Goal: Transaction & Acquisition: Purchase product/service

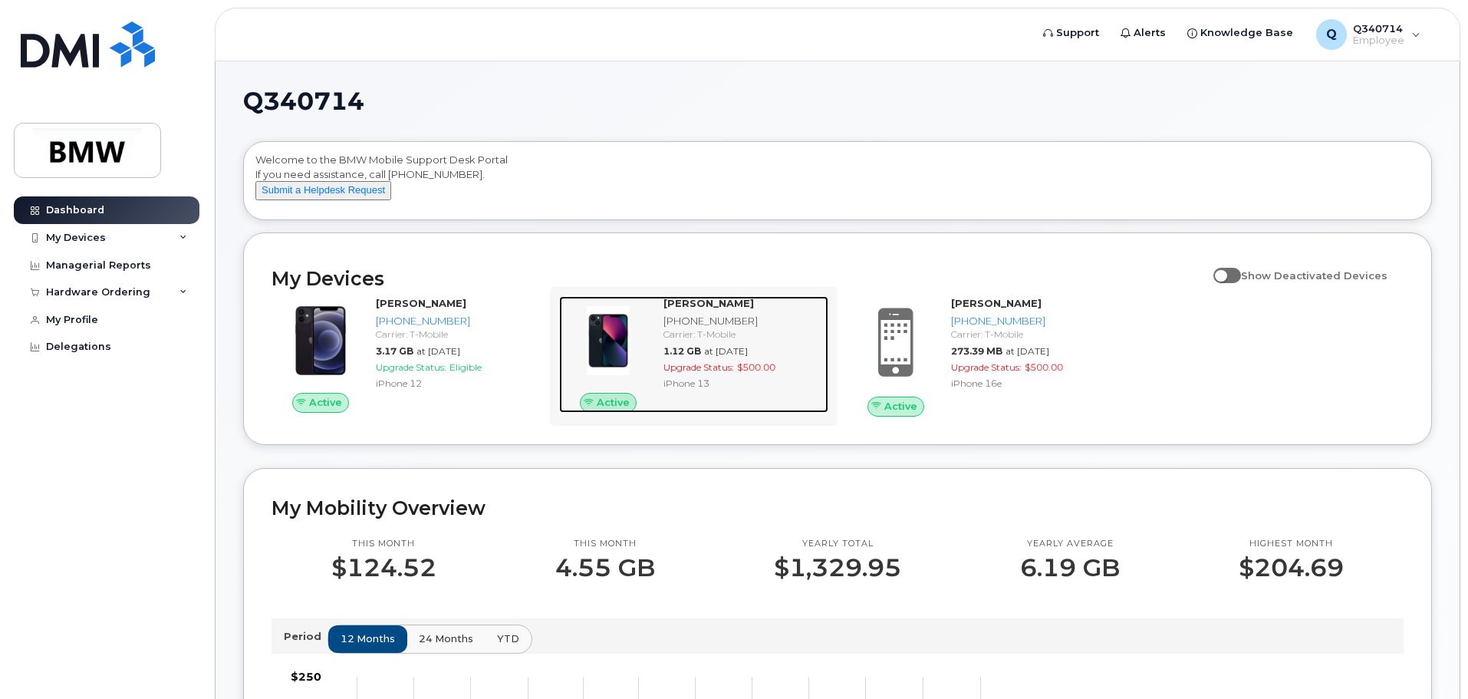
click at [796, 311] on div "[PERSON_NAME]" at bounding box center [742, 303] width 159 height 15
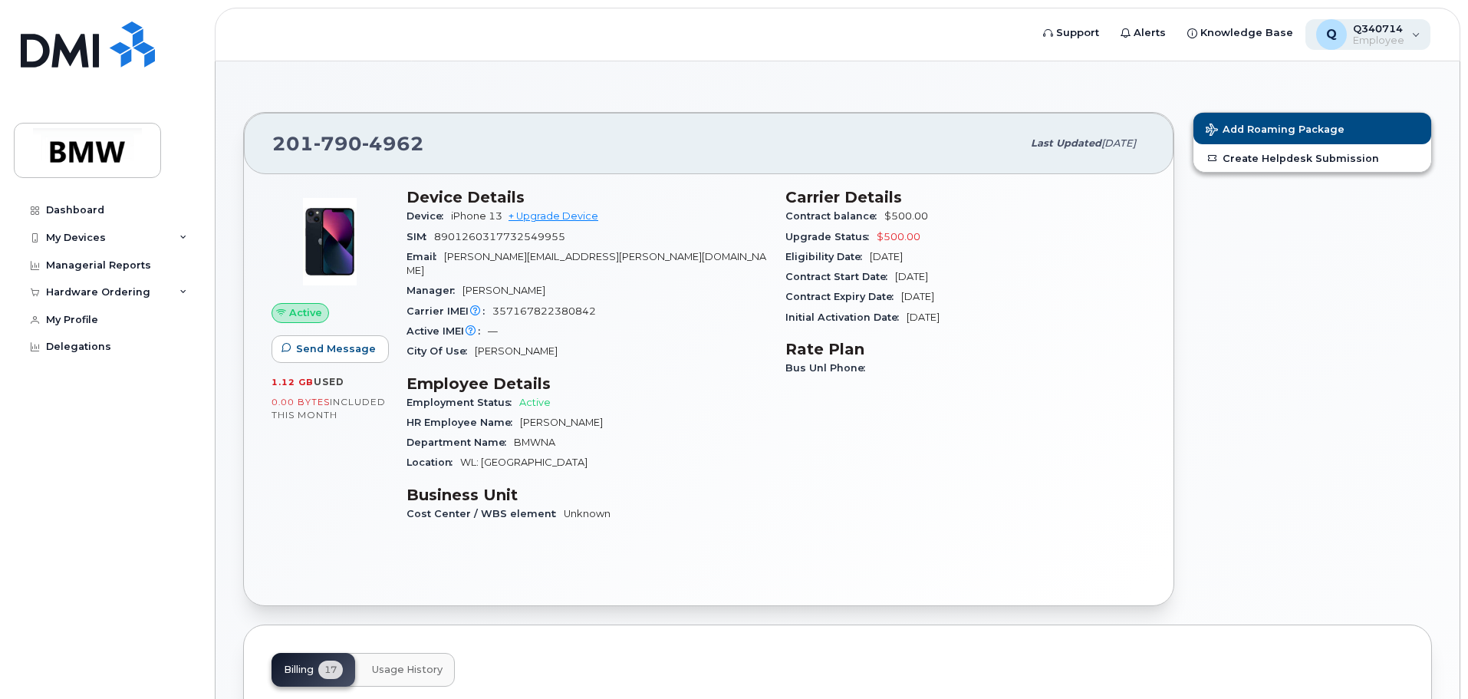
click at [1413, 35] on div "Q Q340714 Employee" at bounding box center [1368, 34] width 126 height 31
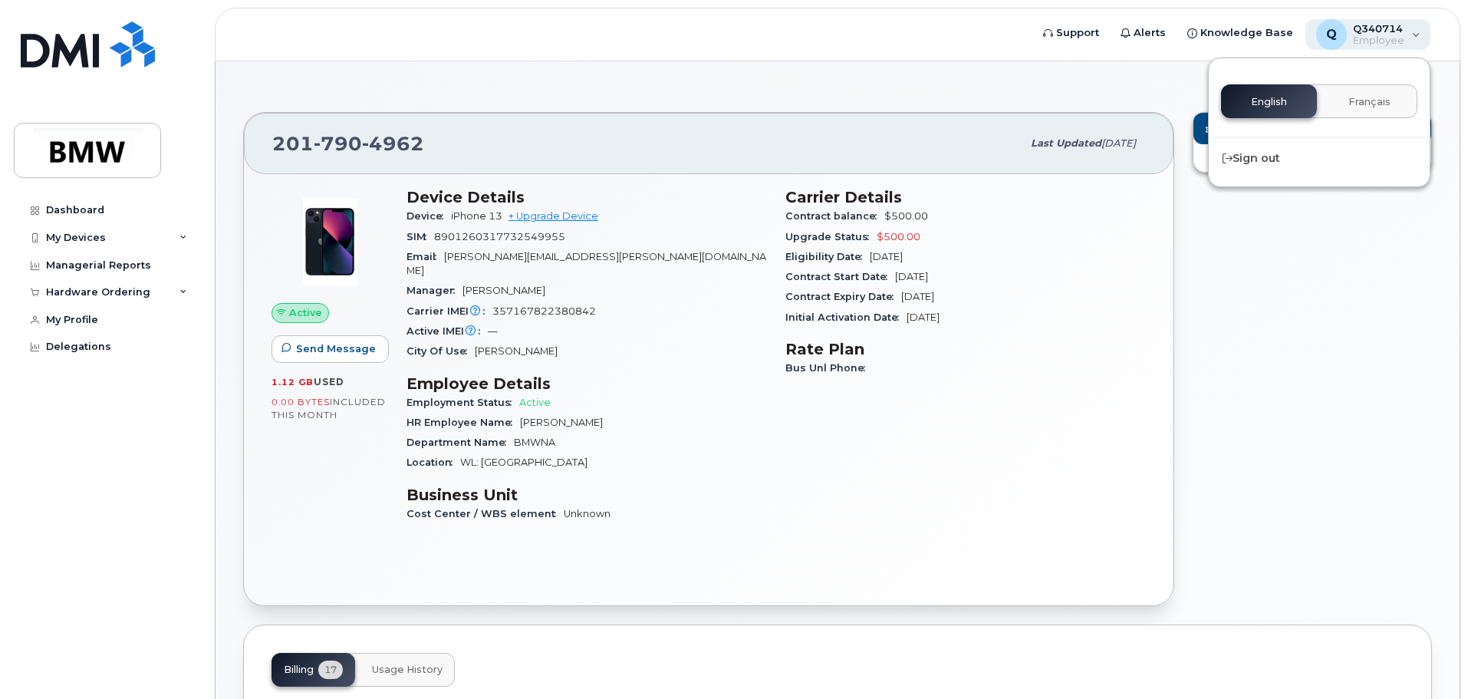
click at [1411, 34] on div "Q Q340714 Employee" at bounding box center [1368, 34] width 126 height 31
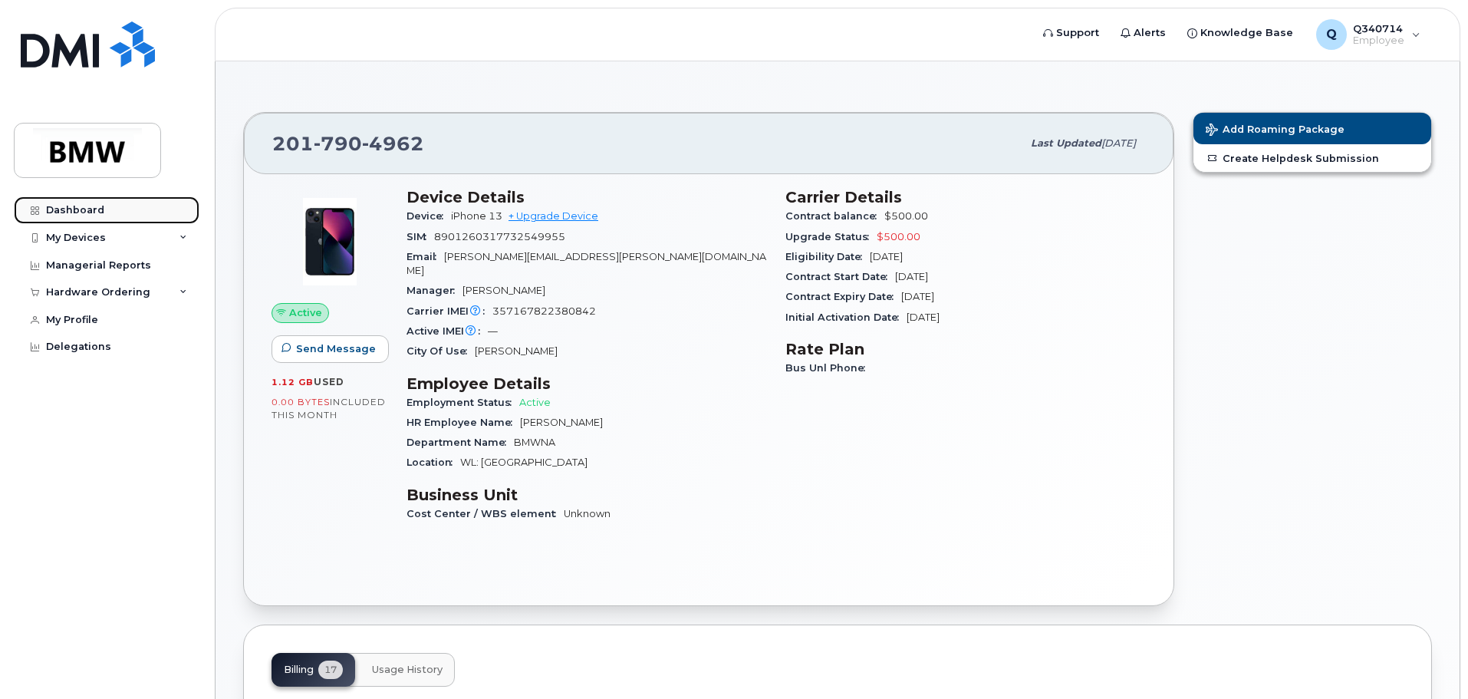
click at [80, 208] on div "Dashboard" at bounding box center [75, 210] width 58 height 12
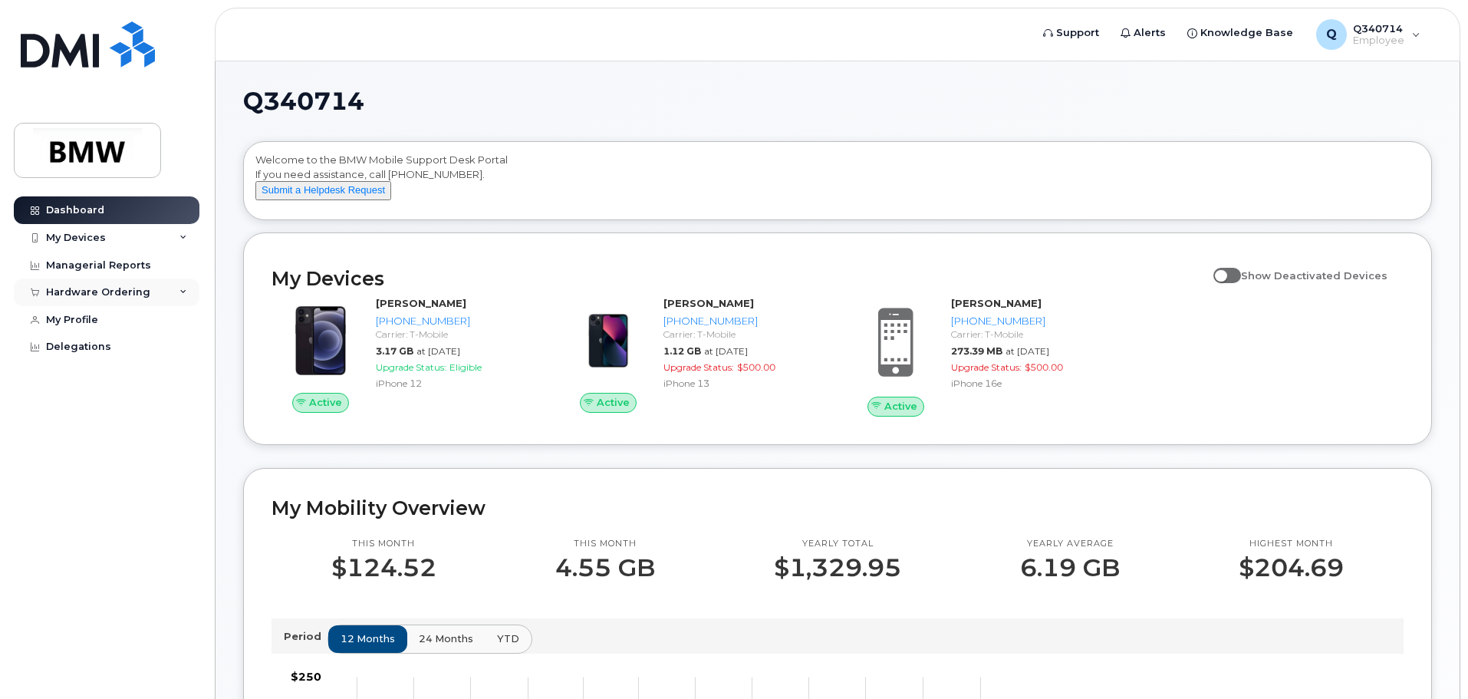
click at [107, 288] on div "Hardware Ordering" at bounding box center [98, 292] width 104 height 12
click at [81, 349] on div "New Order" at bounding box center [82, 350] width 58 height 14
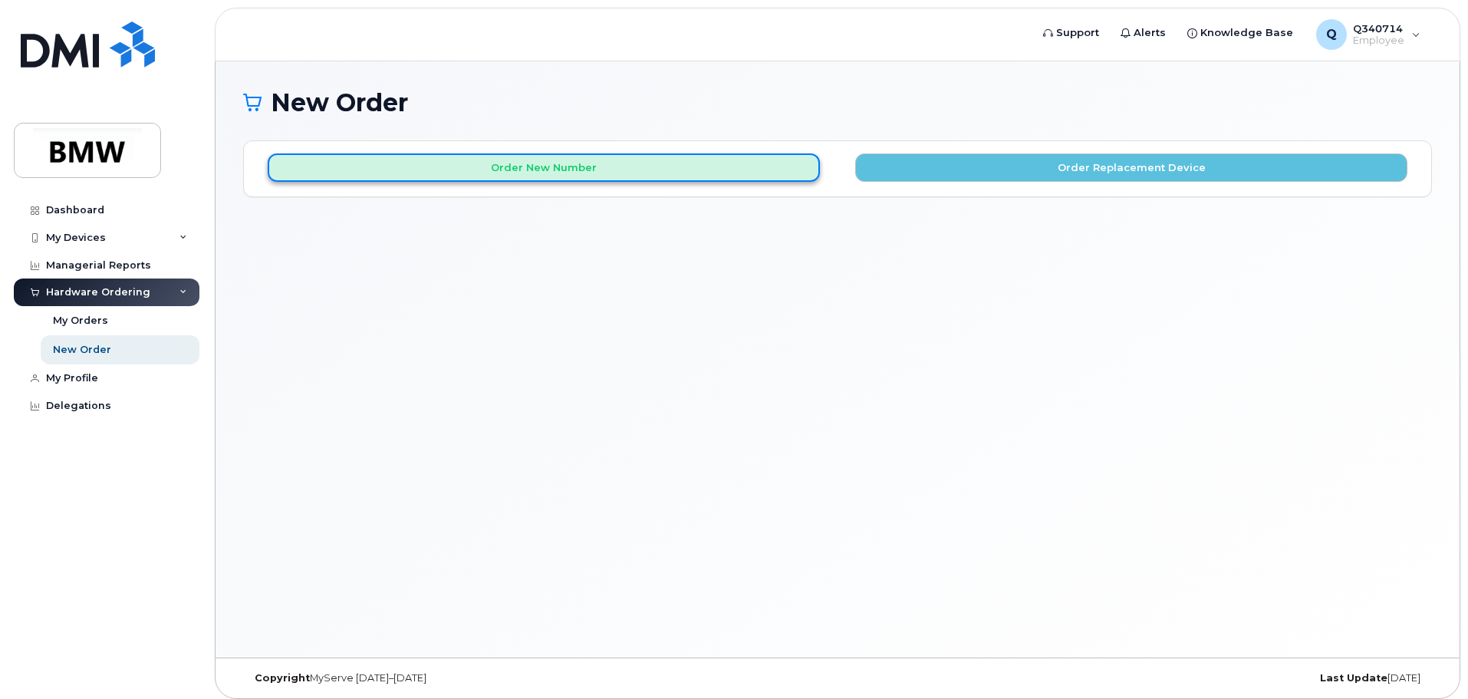
click at [539, 165] on button "Order New Number" at bounding box center [544, 167] width 552 height 28
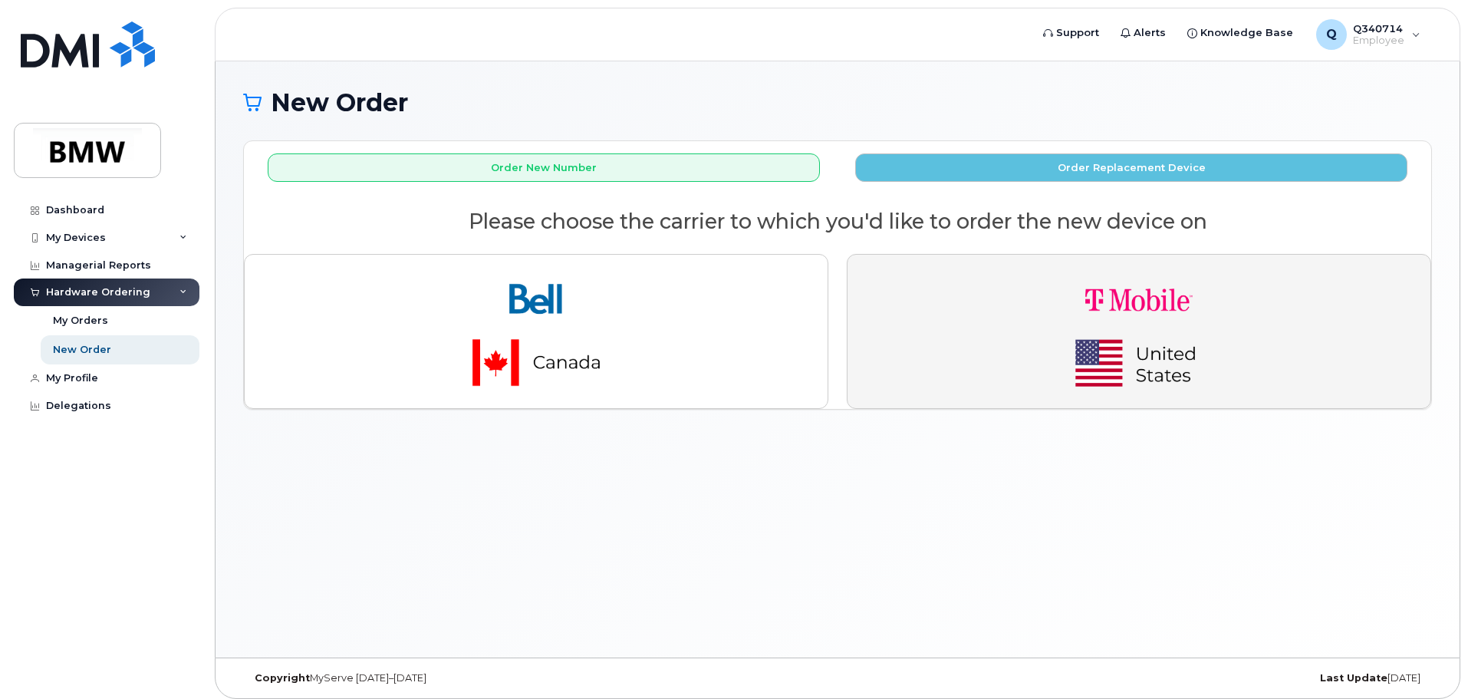
click at [1106, 308] on img "button" at bounding box center [1139, 331] width 215 height 129
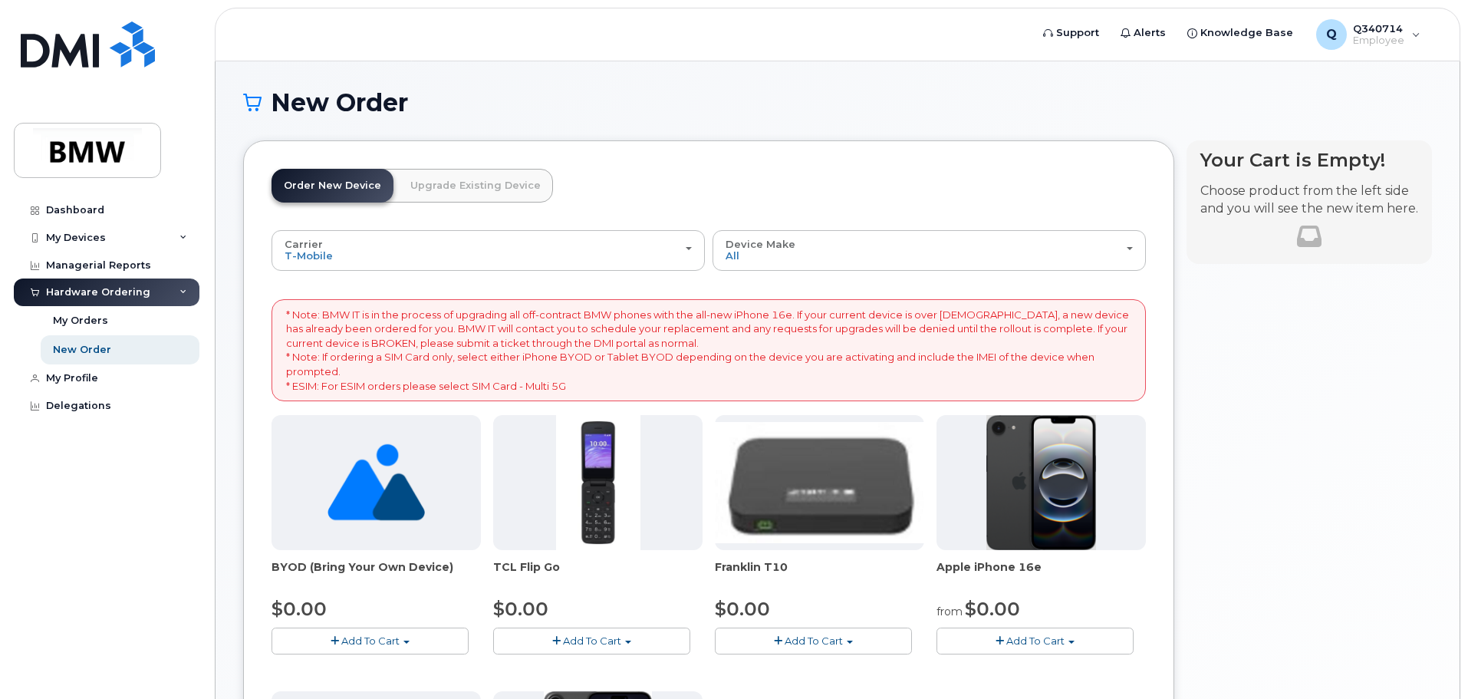
click at [446, 189] on link "Upgrade Existing Device" at bounding box center [475, 186] width 155 height 34
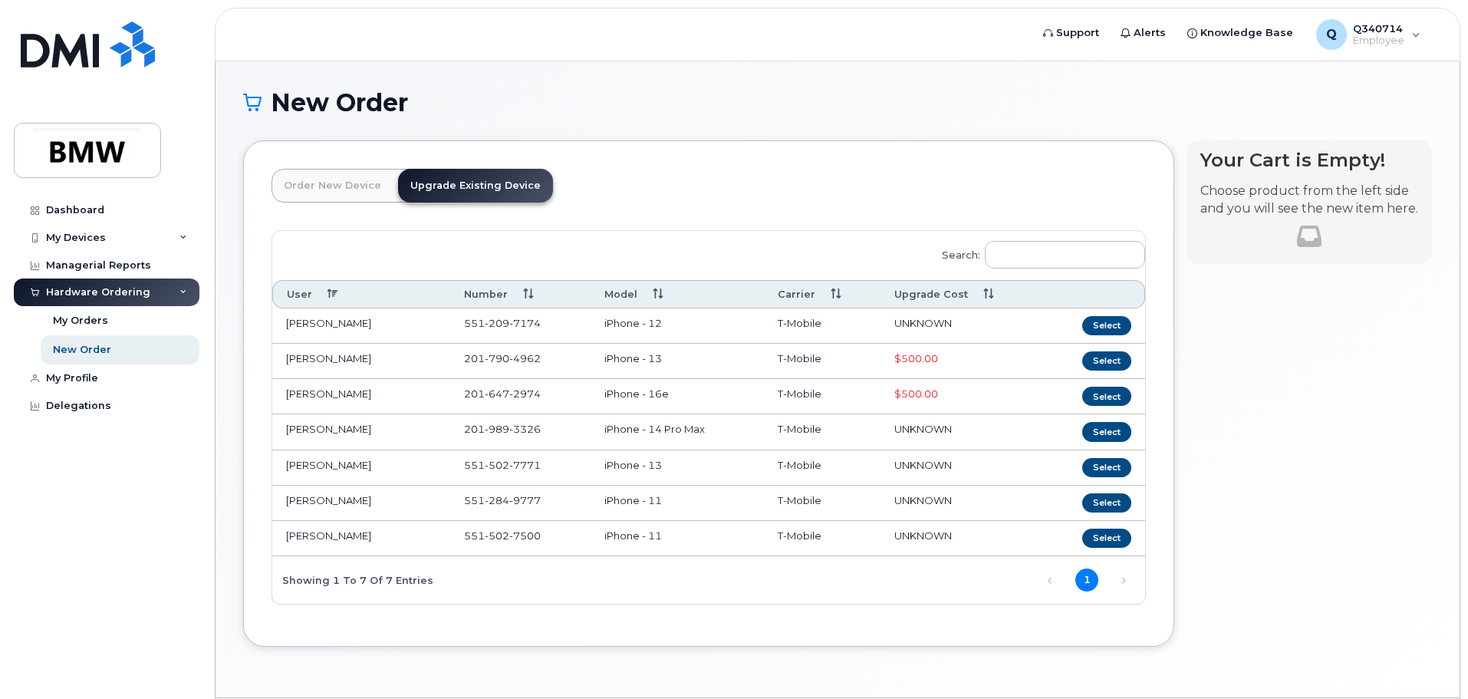
click at [331, 186] on link "Order New Device" at bounding box center [332, 186] width 122 height 34
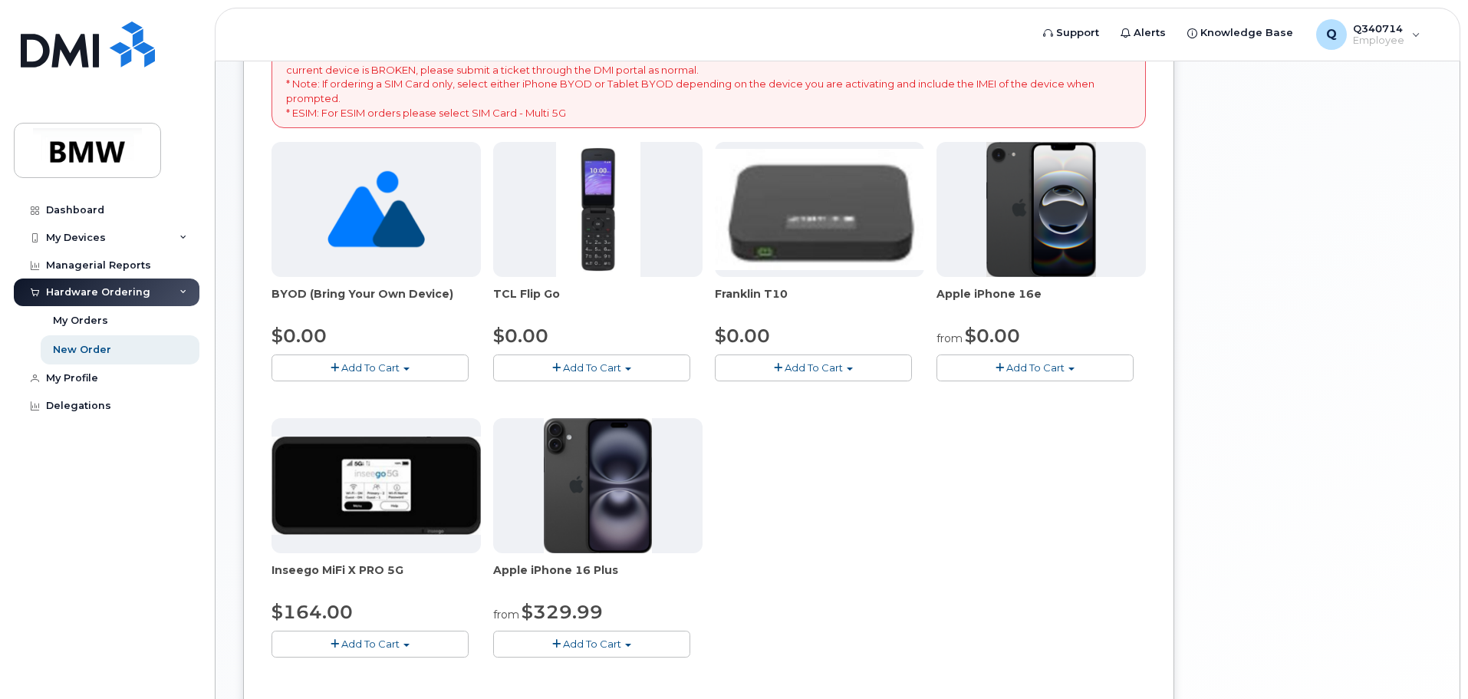
scroll to position [307, 0]
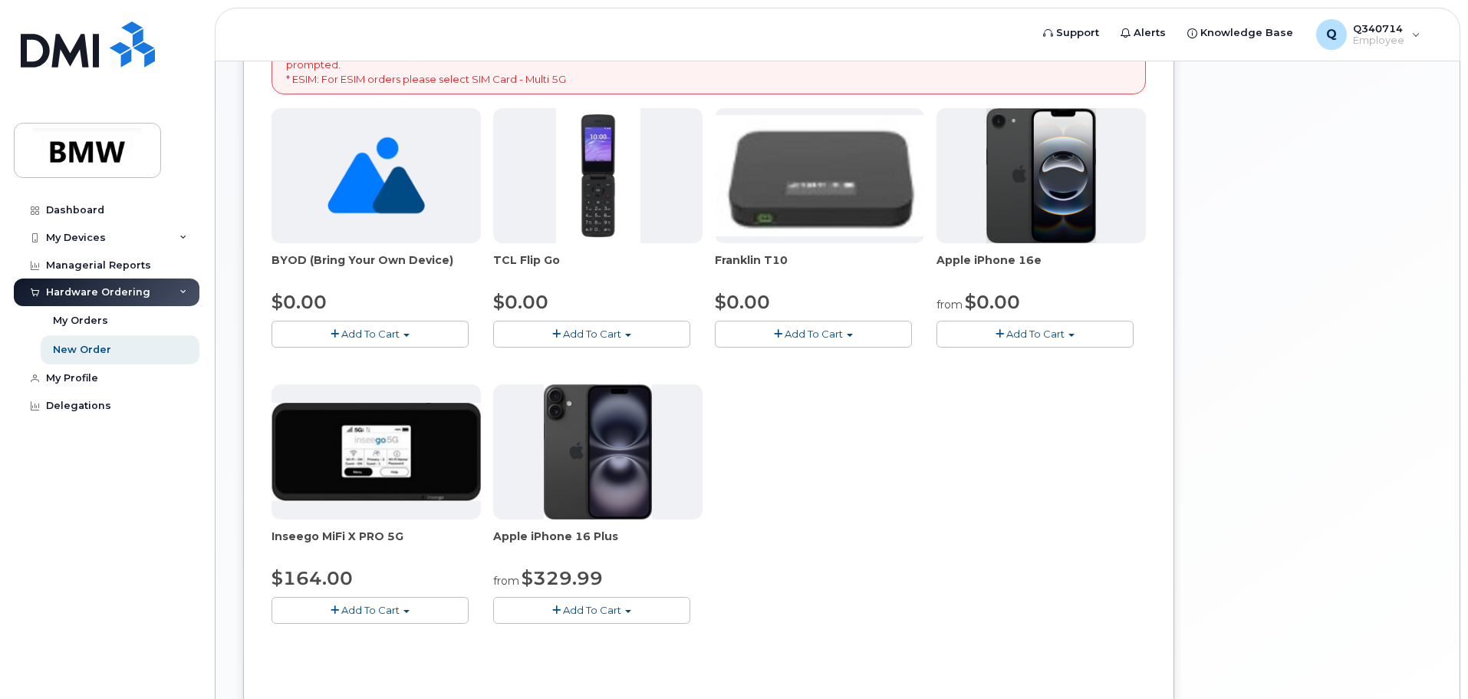
click at [1040, 332] on span "Add To Cart" at bounding box center [1035, 333] width 58 height 12
click at [1070, 293] on div "from $0.00" at bounding box center [1040, 302] width 209 height 26
click at [1067, 329] on button "Add To Cart" at bounding box center [1034, 334] width 197 height 27
click at [1023, 355] on link "$0.00 - 30 Month Activation (128GB)" at bounding box center [1050, 362] width 221 height 19
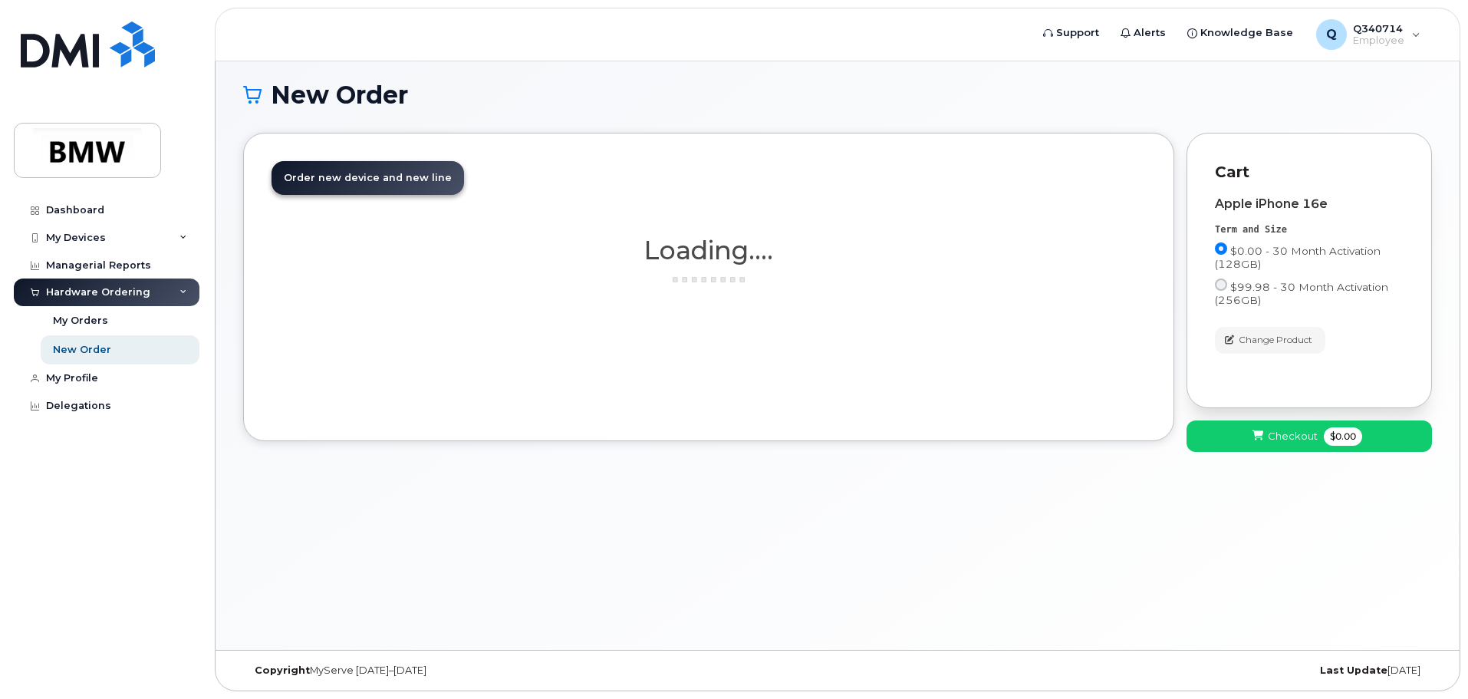
scroll to position [8, 0]
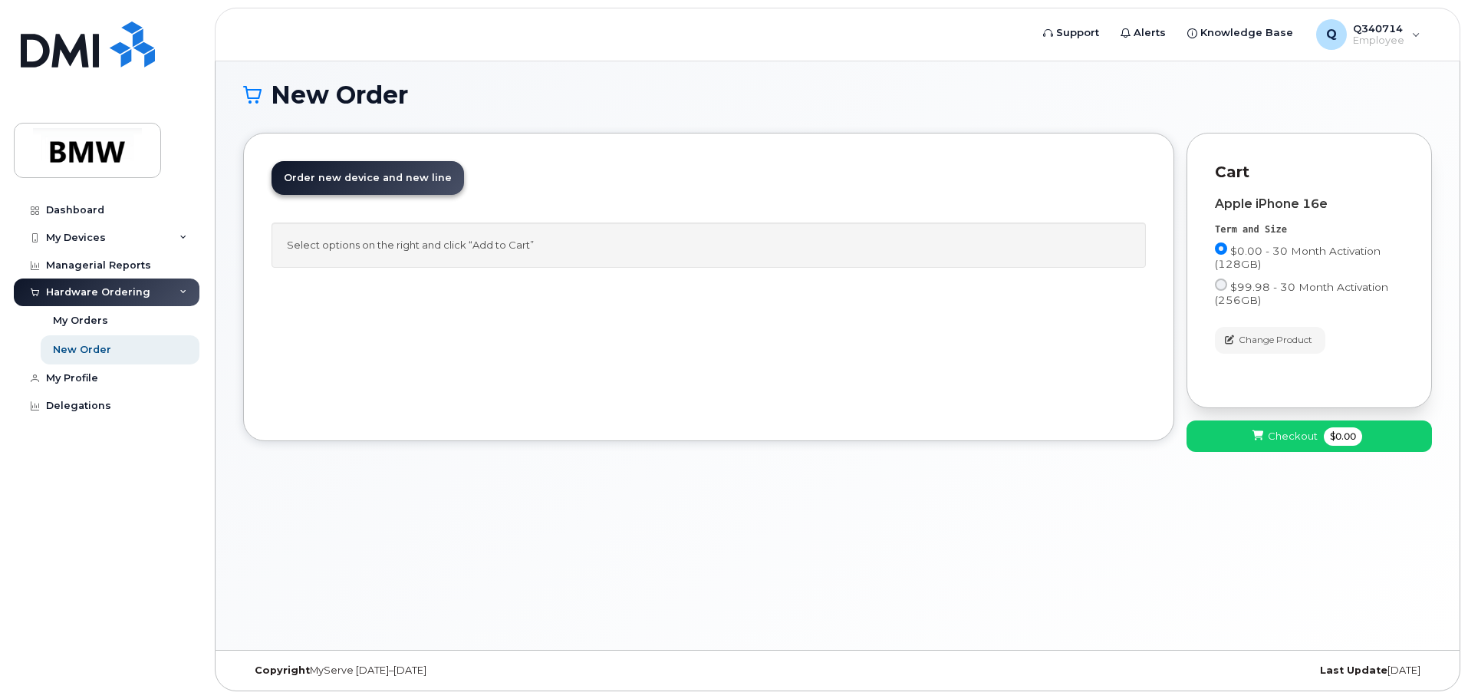
click at [393, 178] on span "Order new device and new line" at bounding box center [368, 178] width 168 height 12
click at [395, 244] on div "Select options on the right and click “Add to Cart”" at bounding box center [708, 244] width 874 height 45
drag, startPoint x: 618, startPoint y: 322, endPoint x: 674, endPoint y: 331, distance: 56.6
click at [624, 324] on div "Order New Device Upgrade Existing Device Order new device and new line Order ne…" at bounding box center [708, 287] width 931 height 308
click at [1220, 246] on input "$0.00 - 30 Month Activation (128GB)" at bounding box center [1221, 248] width 12 height 12
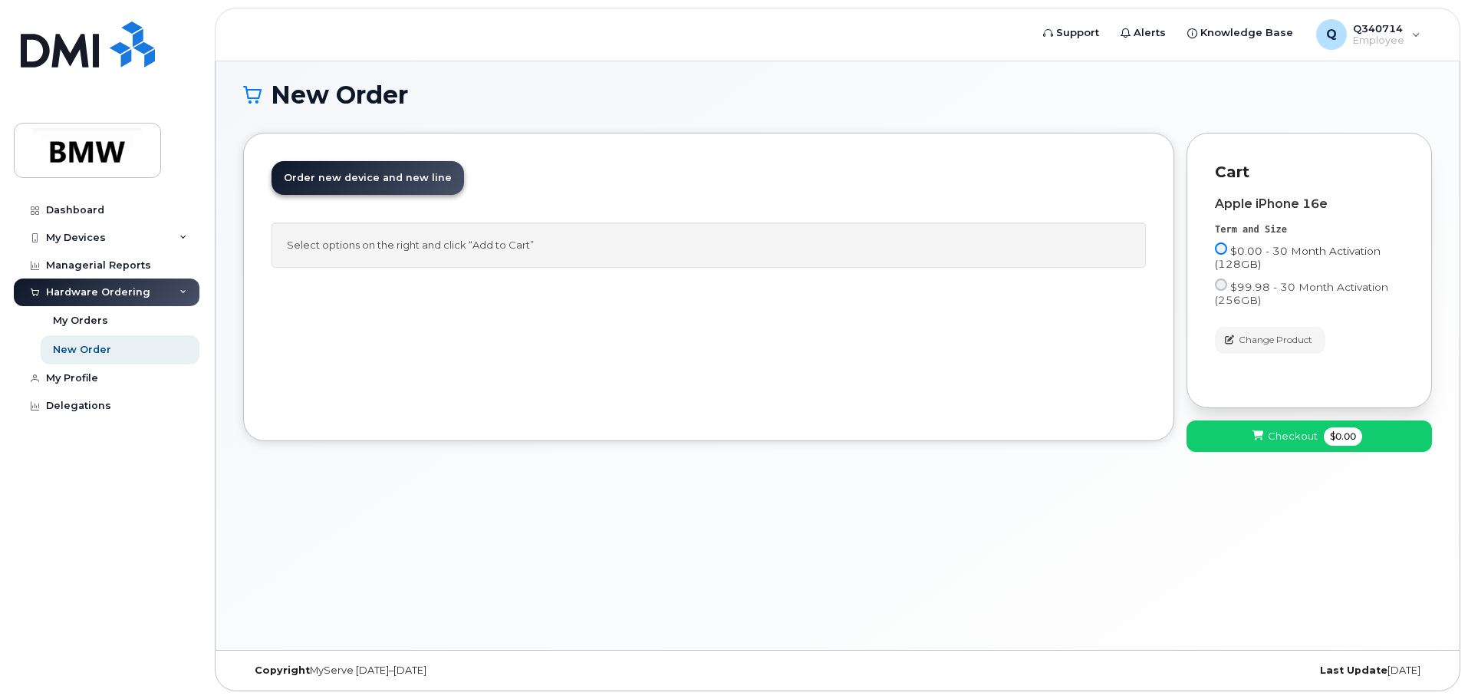
click at [1224, 245] on input "$0.00 - 30 Month Activation (128GB)" at bounding box center [1221, 248] width 12 height 12
click at [1223, 251] on input "$0.00 - 30 Month Activation (128GB)" at bounding box center [1221, 248] width 12 height 12
drag, startPoint x: 1222, startPoint y: 246, endPoint x: 1225, endPoint y: 265, distance: 19.4
click at [1222, 245] on input "$0.00 - 30 Month Activation (128GB)" at bounding box center [1221, 248] width 12 height 12
click at [1221, 288] on input "$99.98 - 30 Month Activation (256GB)" at bounding box center [1221, 284] width 12 height 12
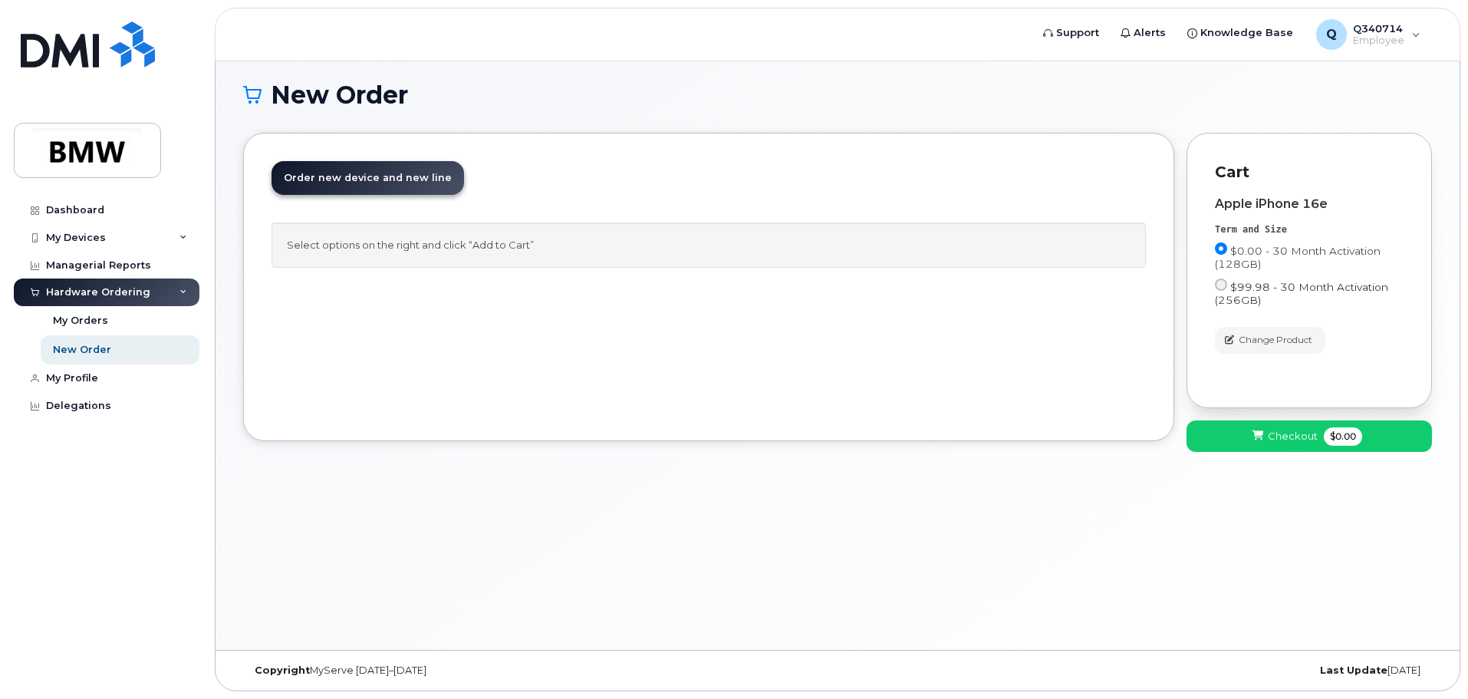
radio input "true"
click at [1223, 251] on input "$0.00 - 30 Month Activation (128GB)" at bounding box center [1221, 248] width 12 height 12
radio input "true"
click at [544, 366] on div "Order New Device Upgrade Existing Device Order new device and new line Order ne…" at bounding box center [708, 287] width 931 height 308
click at [1307, 435] on span "Checkout" at bounding box center [1293, 436] width 50 height 15
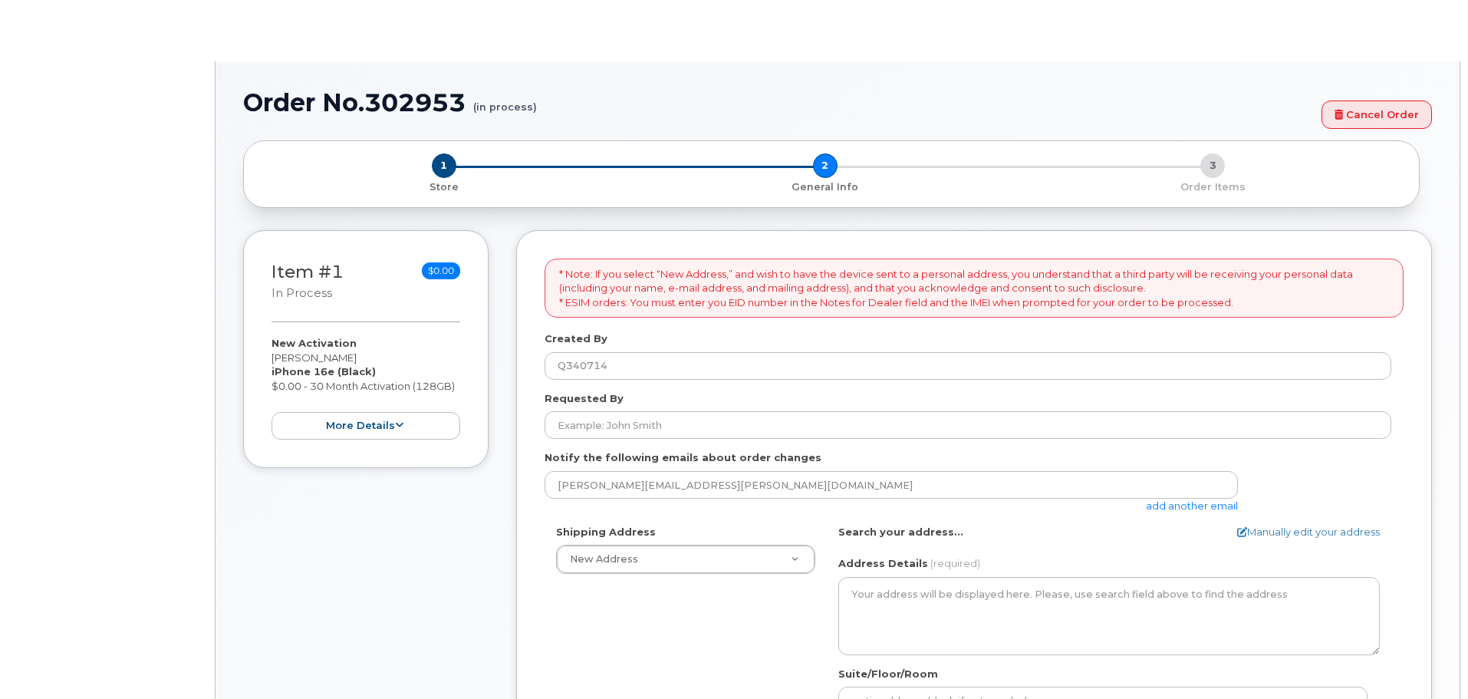
select select
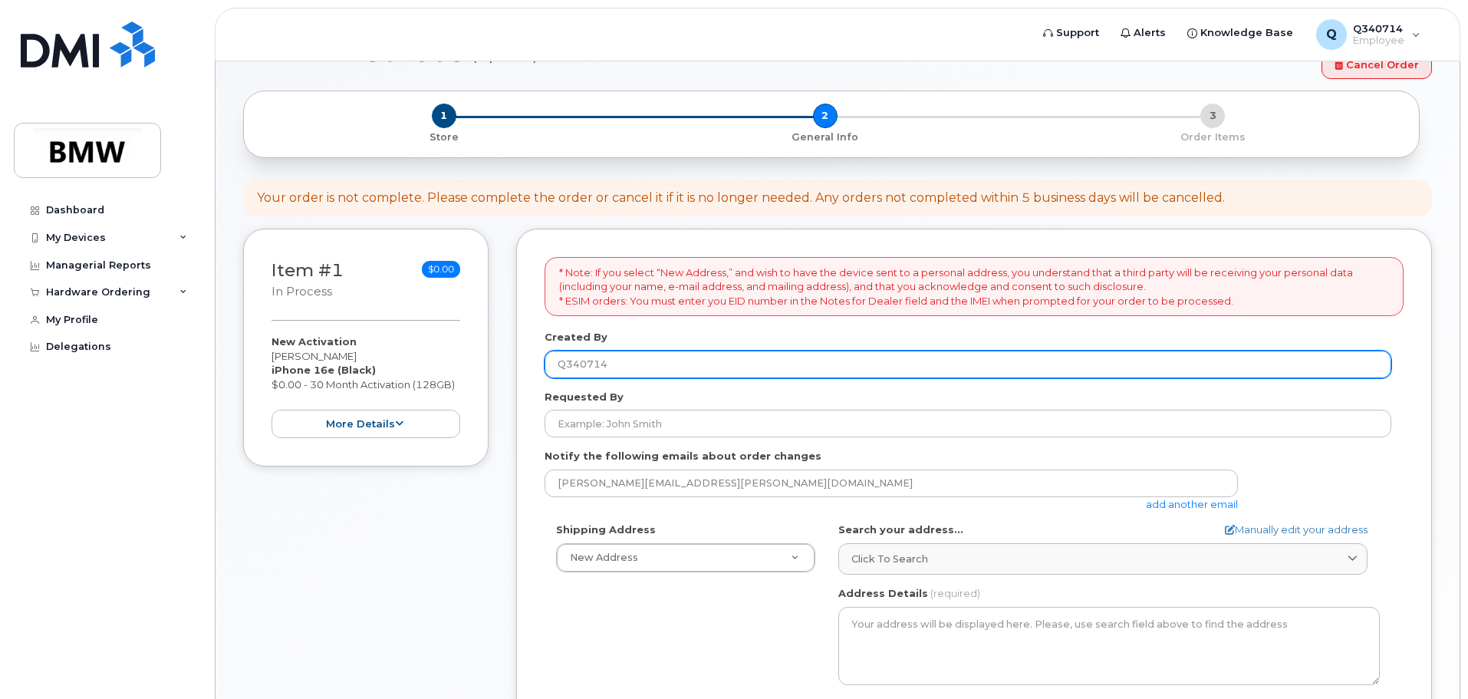
scroll to position [77, 0]
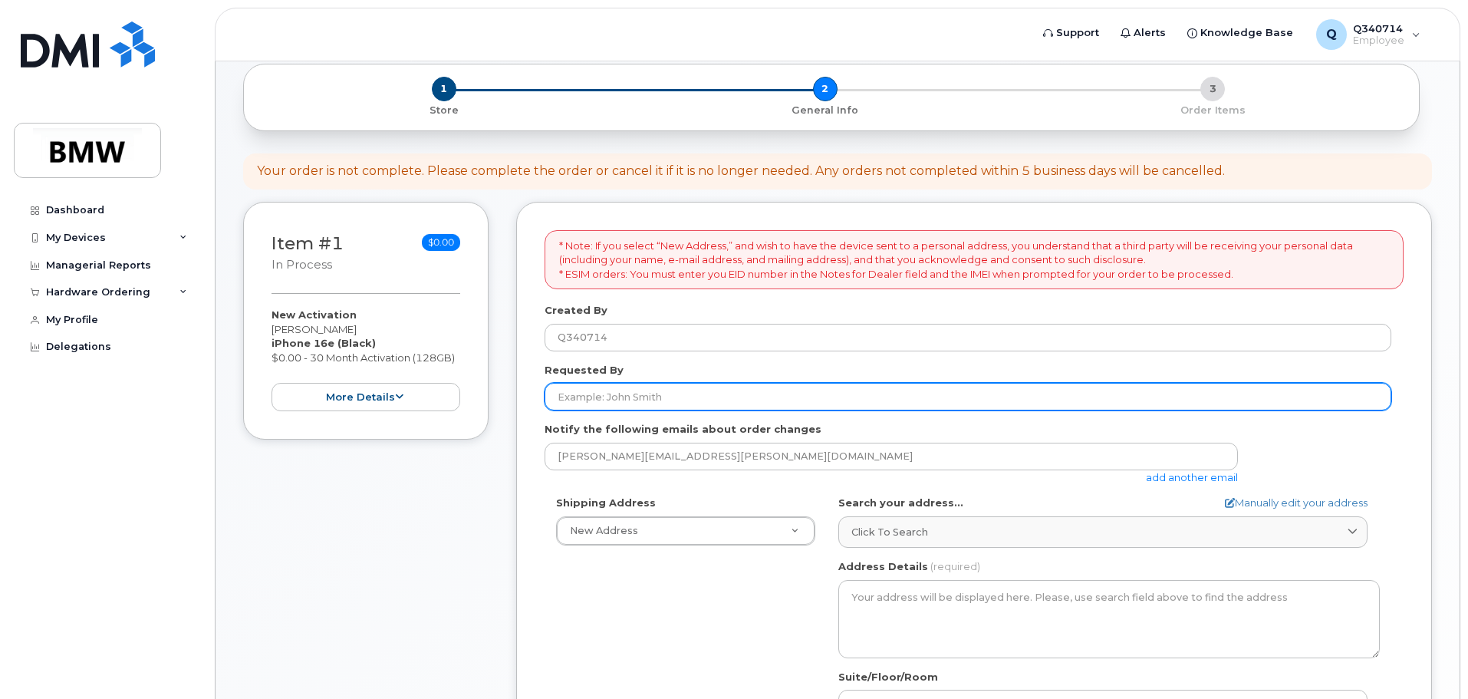
click at [610, 399] on input "Requested By" at bounding box center [968, 397] width 847 height 28
click at [660, 390] on input "Requested By" at bounding box center [968, 397] width 847 height 28
type input "Caleb Velez"
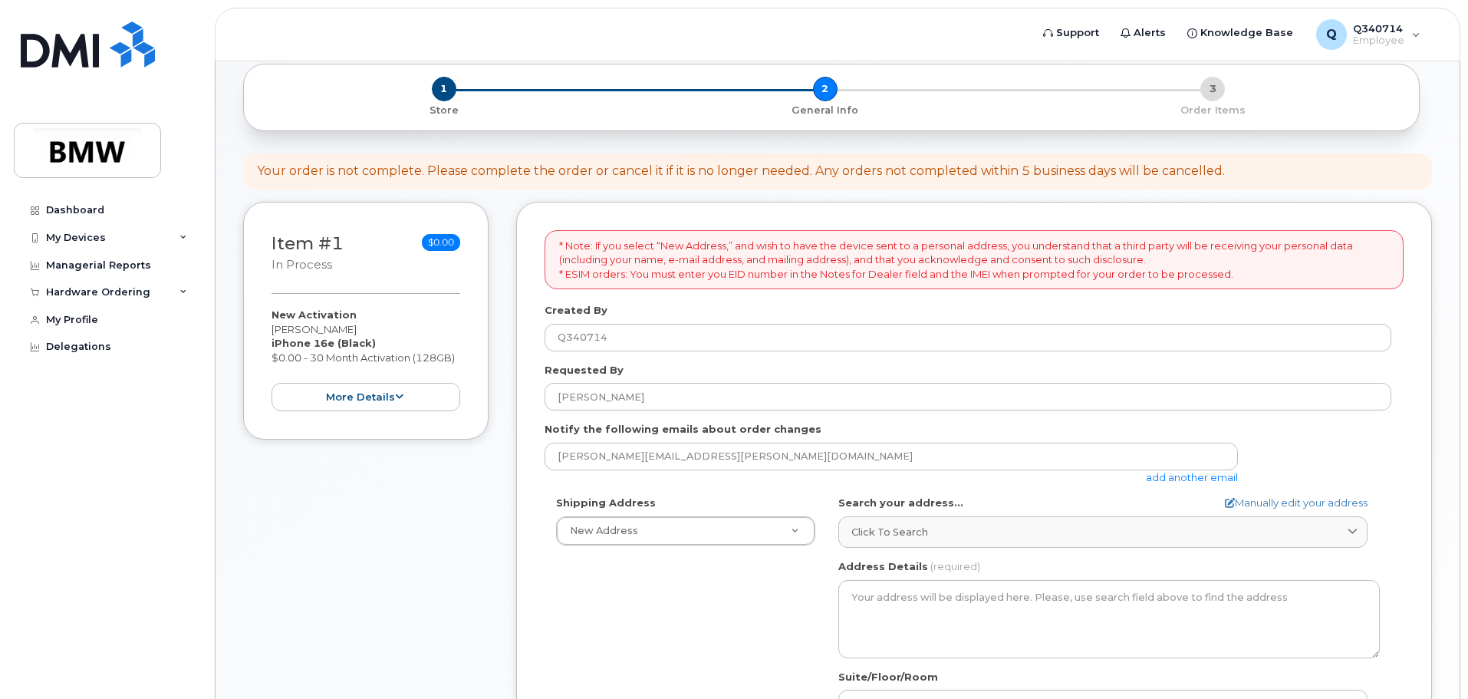
click at [734, 618] on div "Shipping Address New Address New Address BMW MC Plant BMW North America Financi…" at bounding box center [968, 671] width 847 height 352
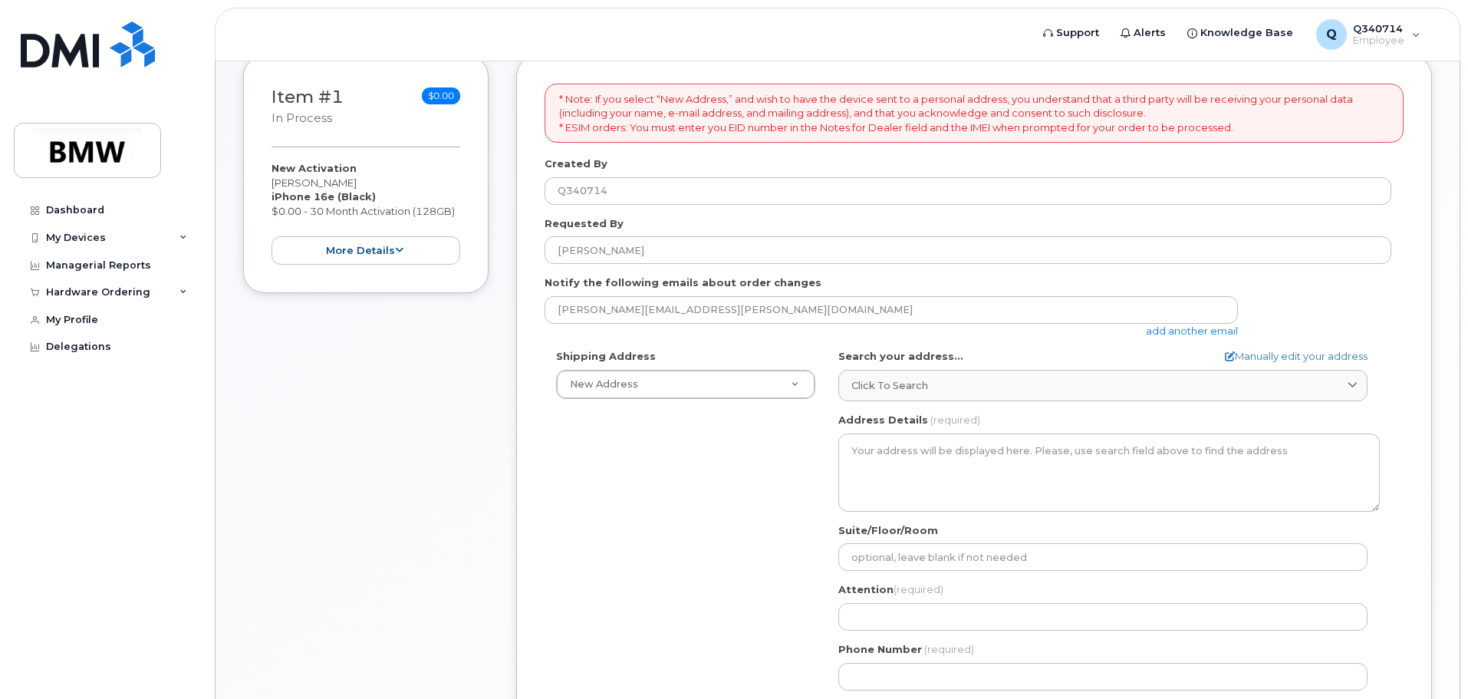
scroll to position [230, 0]
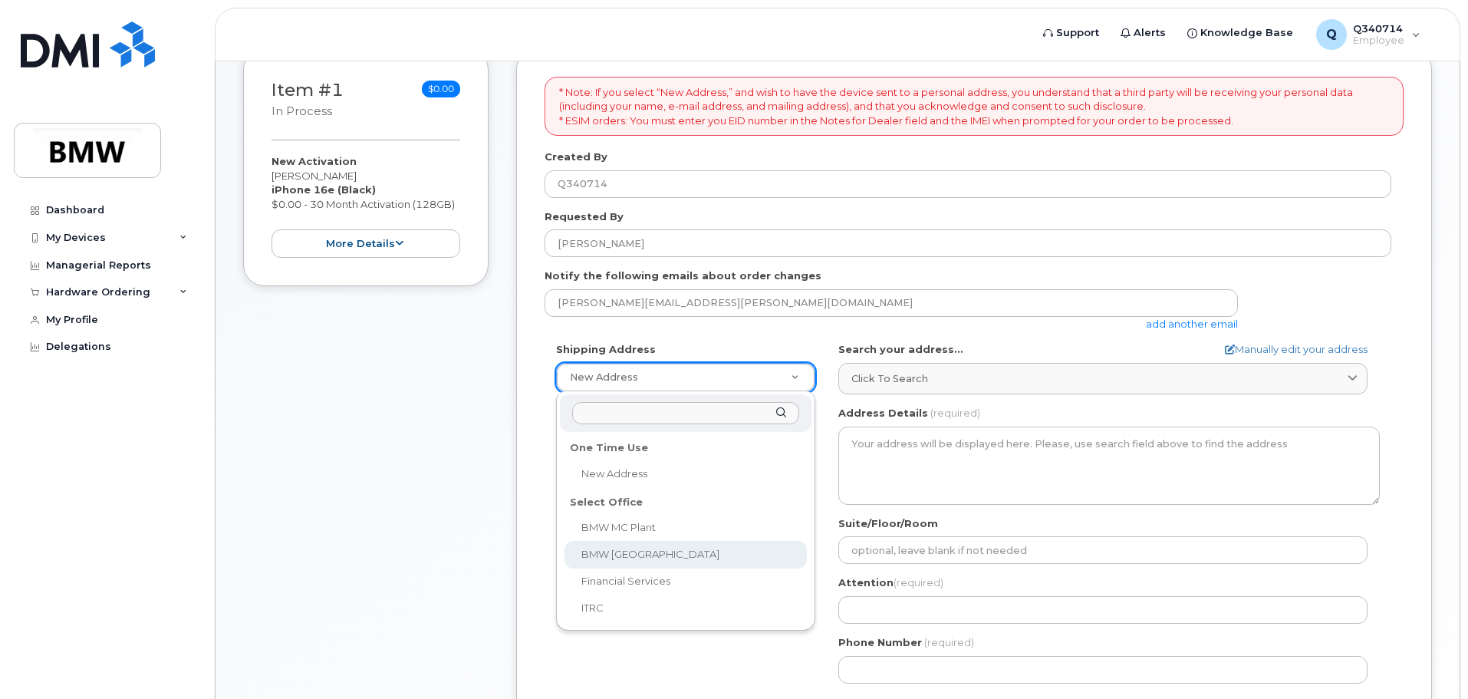
select select
type textarea "200 BMW Drive Woodcliff Lake NJ 07677 Woodcliff Lake New Jersey 07677"
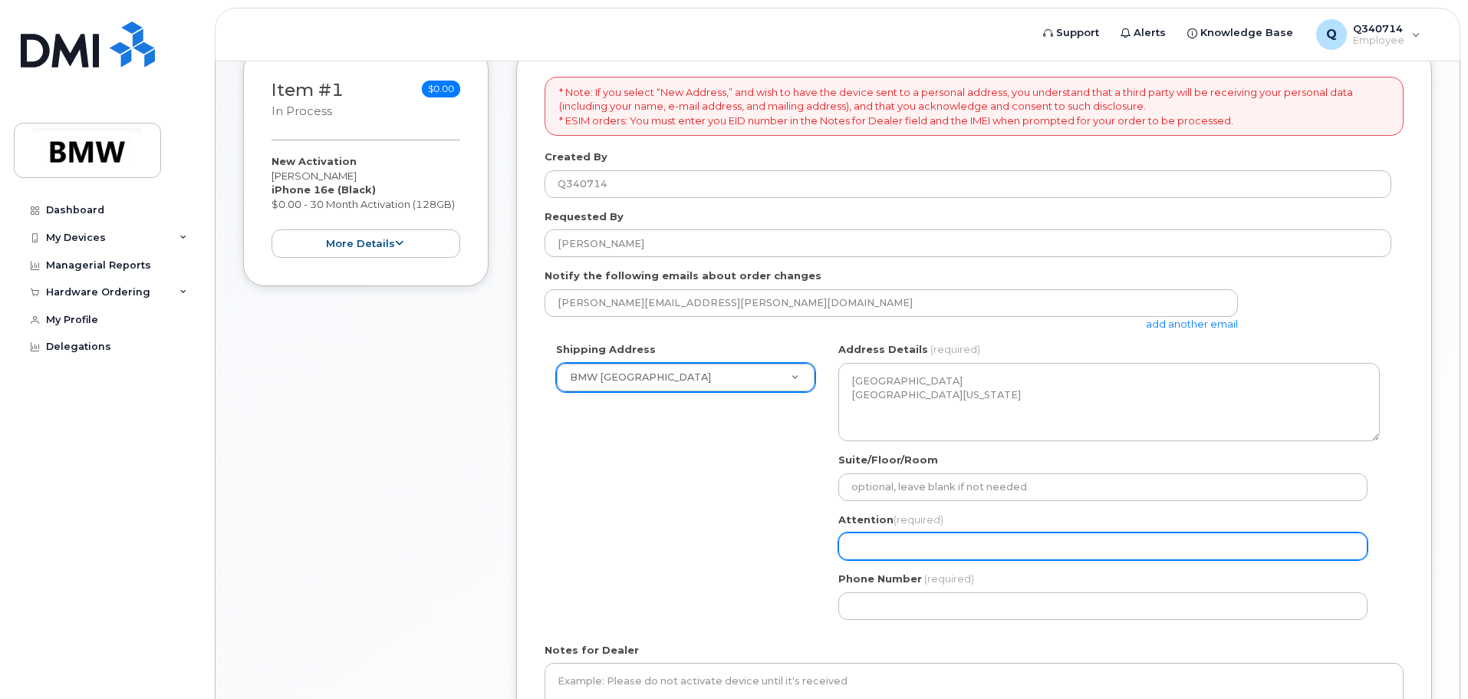
click at [927, 551] on input "Attention (required)" at bounding box center [1102, 546] width 529 height 28
select select
type input "C"
select select
type input "Ca"
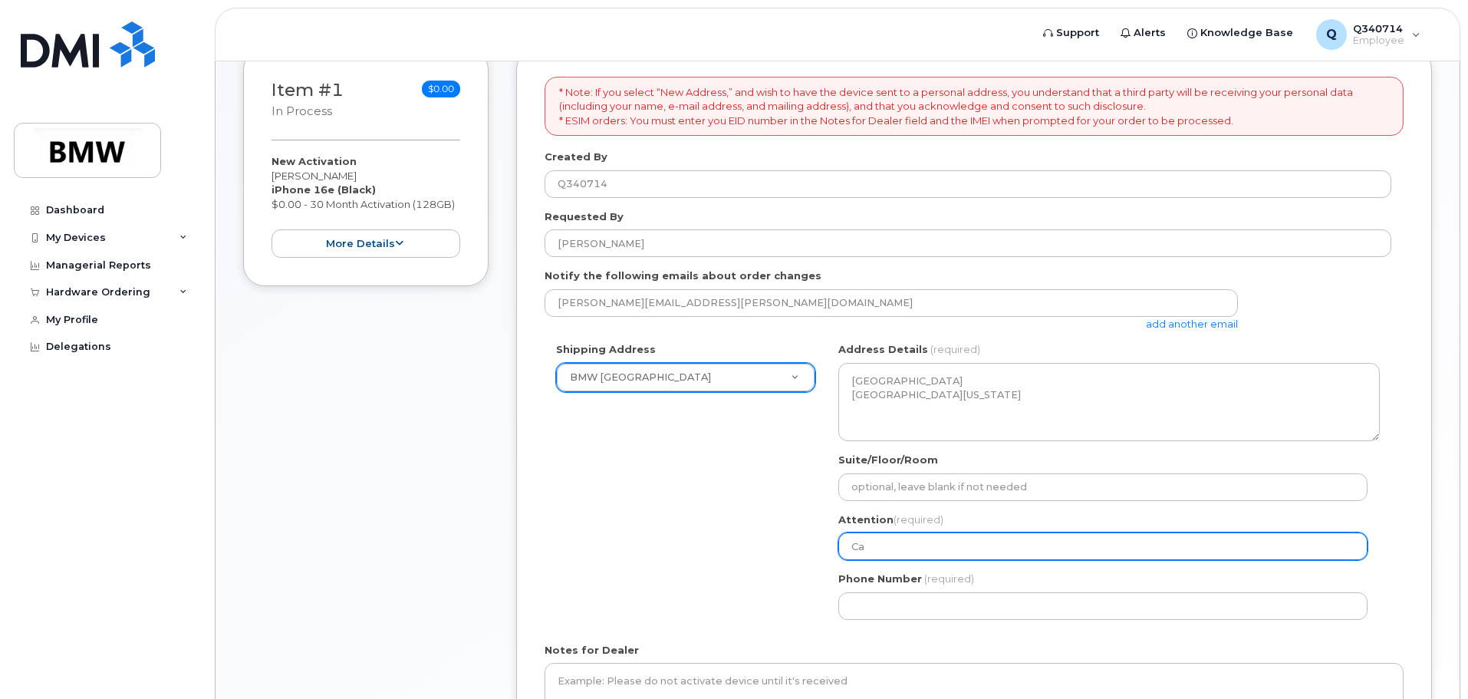
select select
type input "Cal"
select select
type input "Cale"
select select
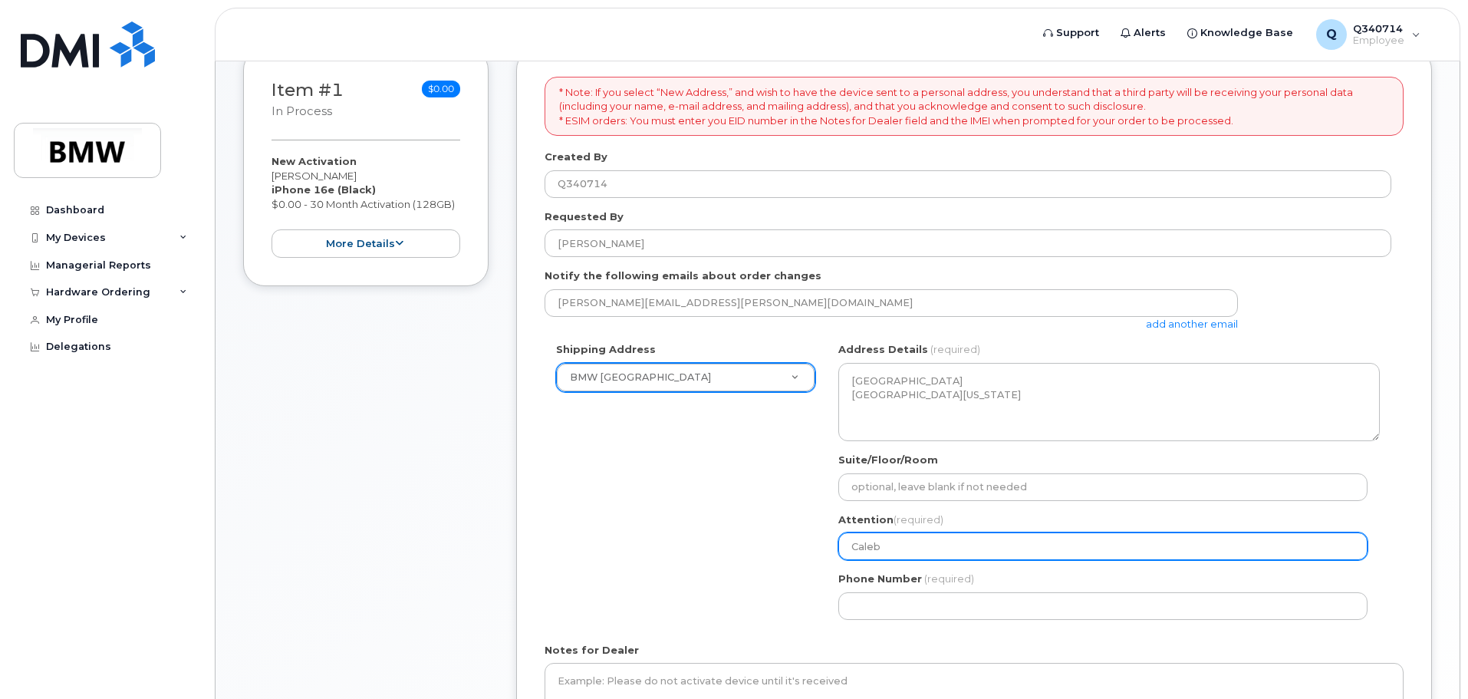
type input "Caleb"
select select
type input "Caleb V"
select select
type input "Caleb Ve"
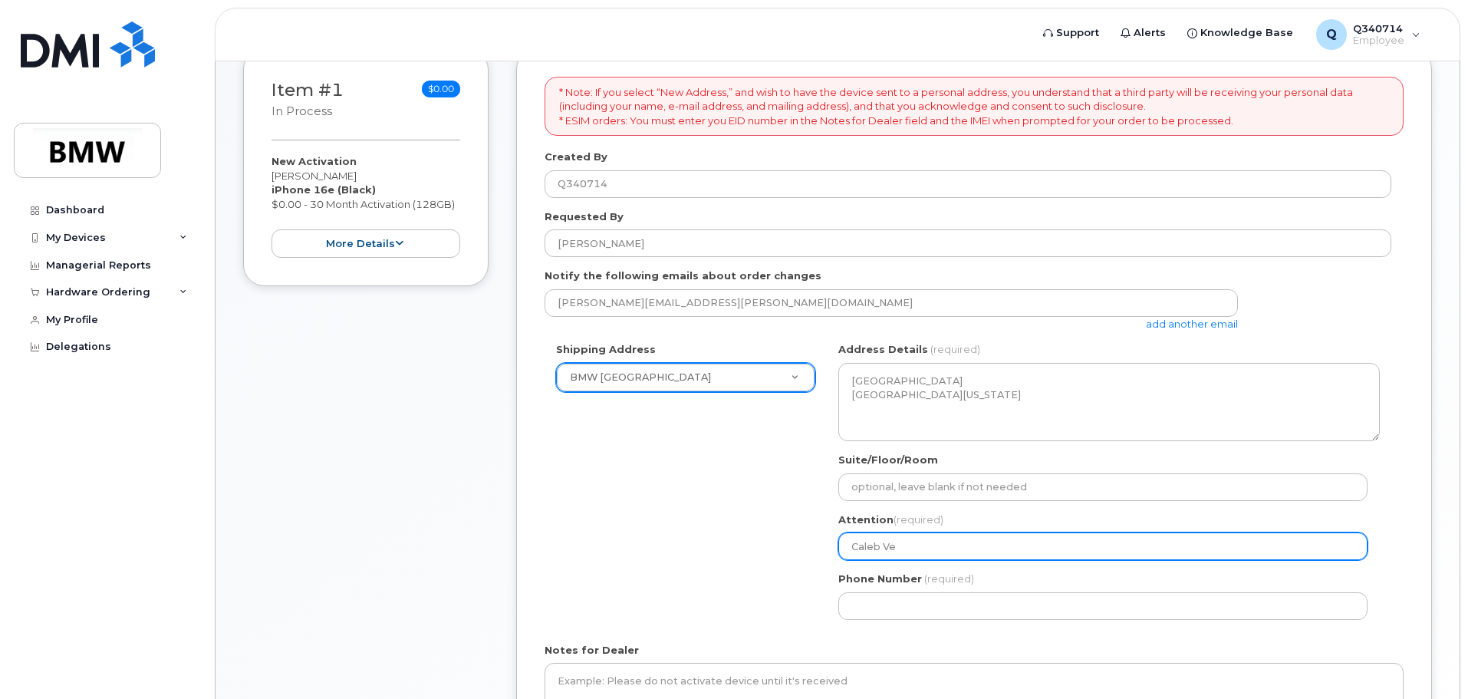
select select
type input "Caleb Vel"
select select
type input "Caleb Vele"
select select
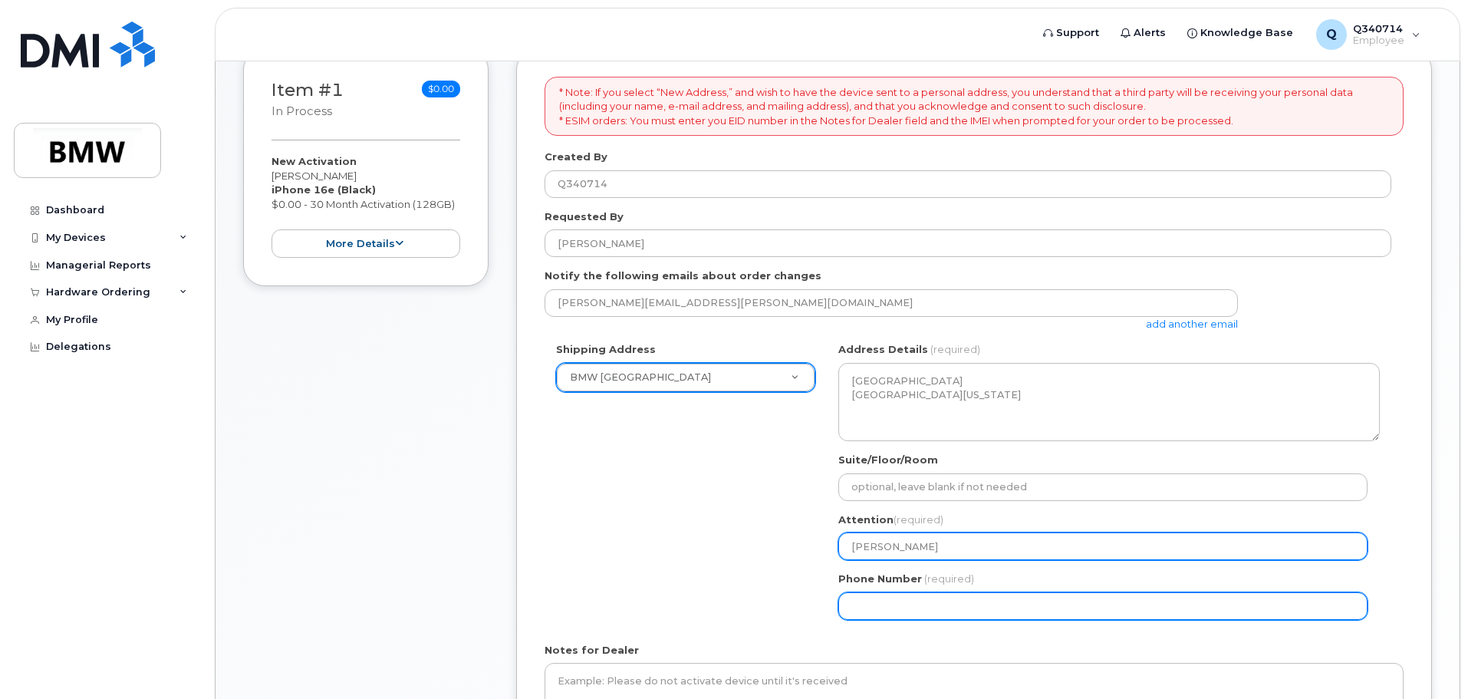
type input "Caleb Velez"
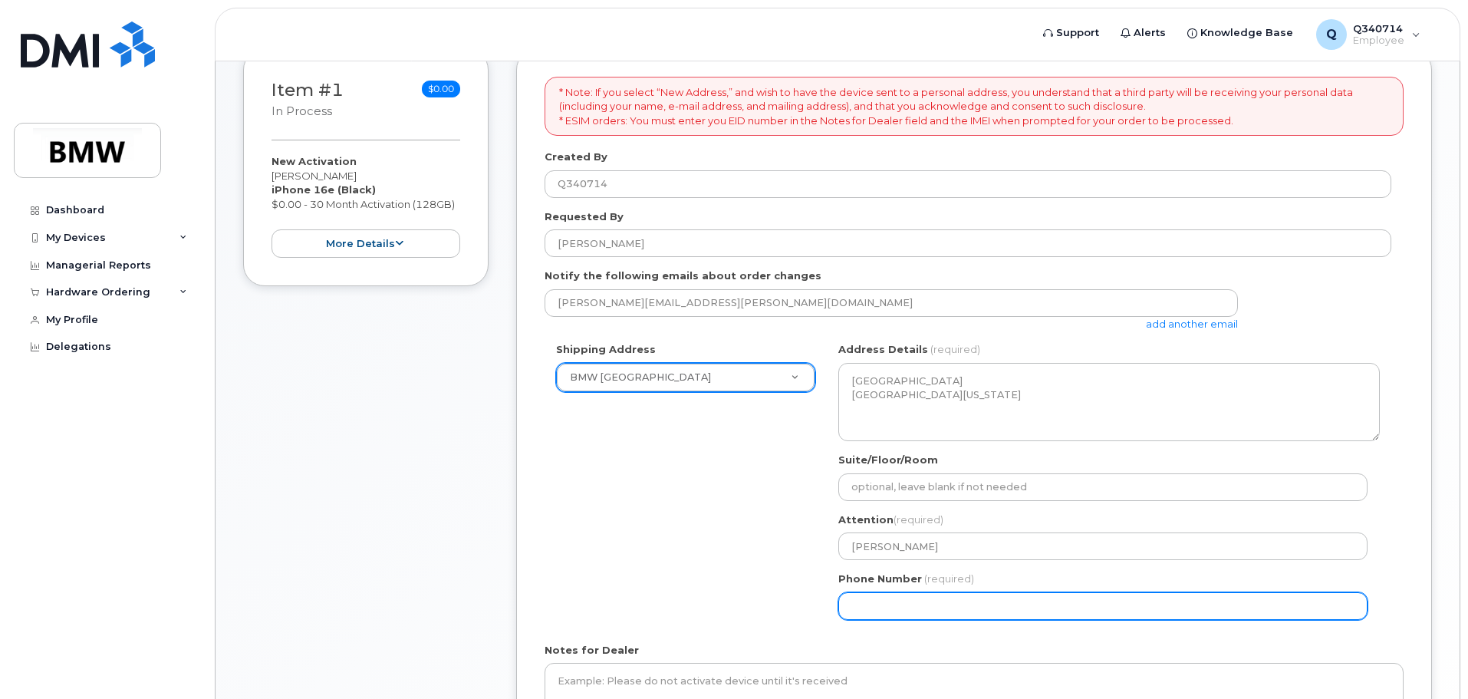
click at [930, 614] on input "Phone Number" at bounding box center [1102, 606] width 529 height 28
select select
type input "551209717"
select select
type input "5512097174"
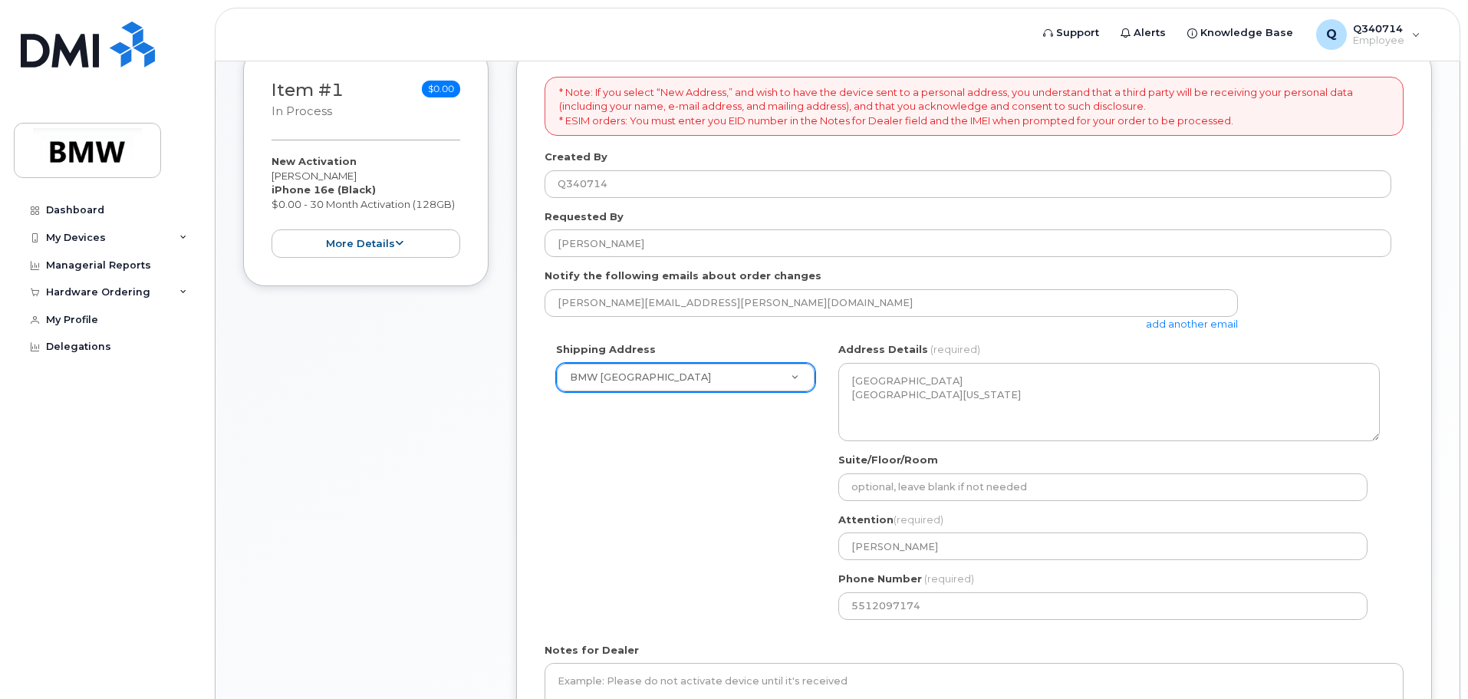
click at [618, 450] on div "Shipping Address BMW North America New Address BMW MC Plant BMW North America F…" at bounding box center [968, 486] width 847 height 288
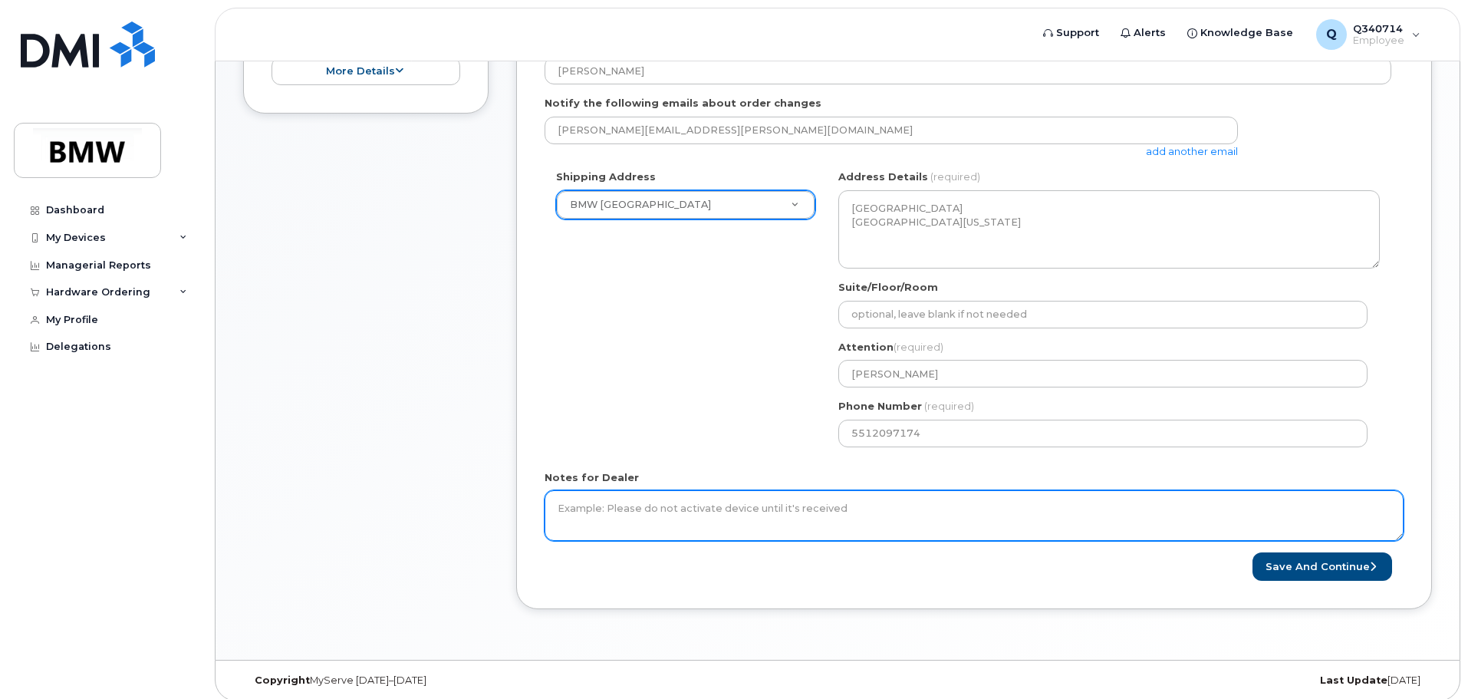
scroll to position [413, 0]
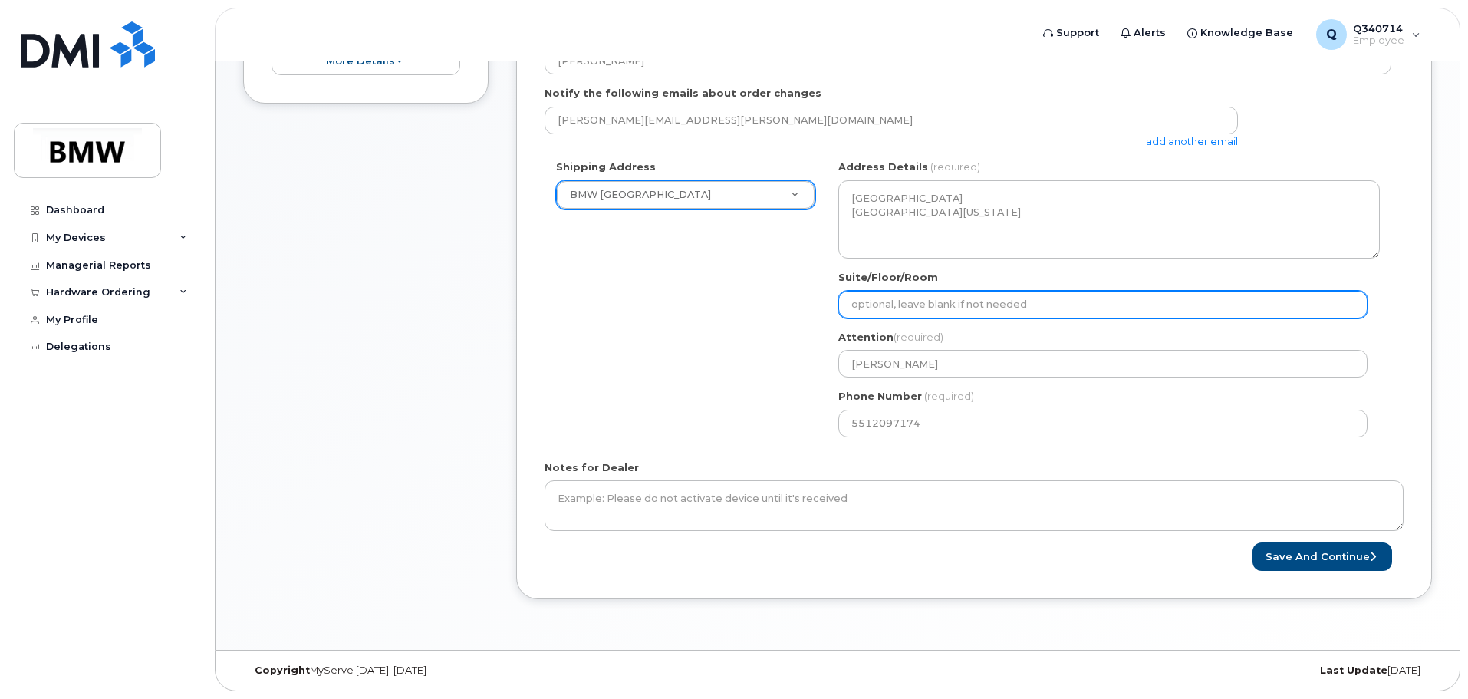
click at [939, 297] on input "Suite/Floor/Room" at bounding box center [1102, 305] width 529 height 28
select select
type input "2"
select select
type input "2n"
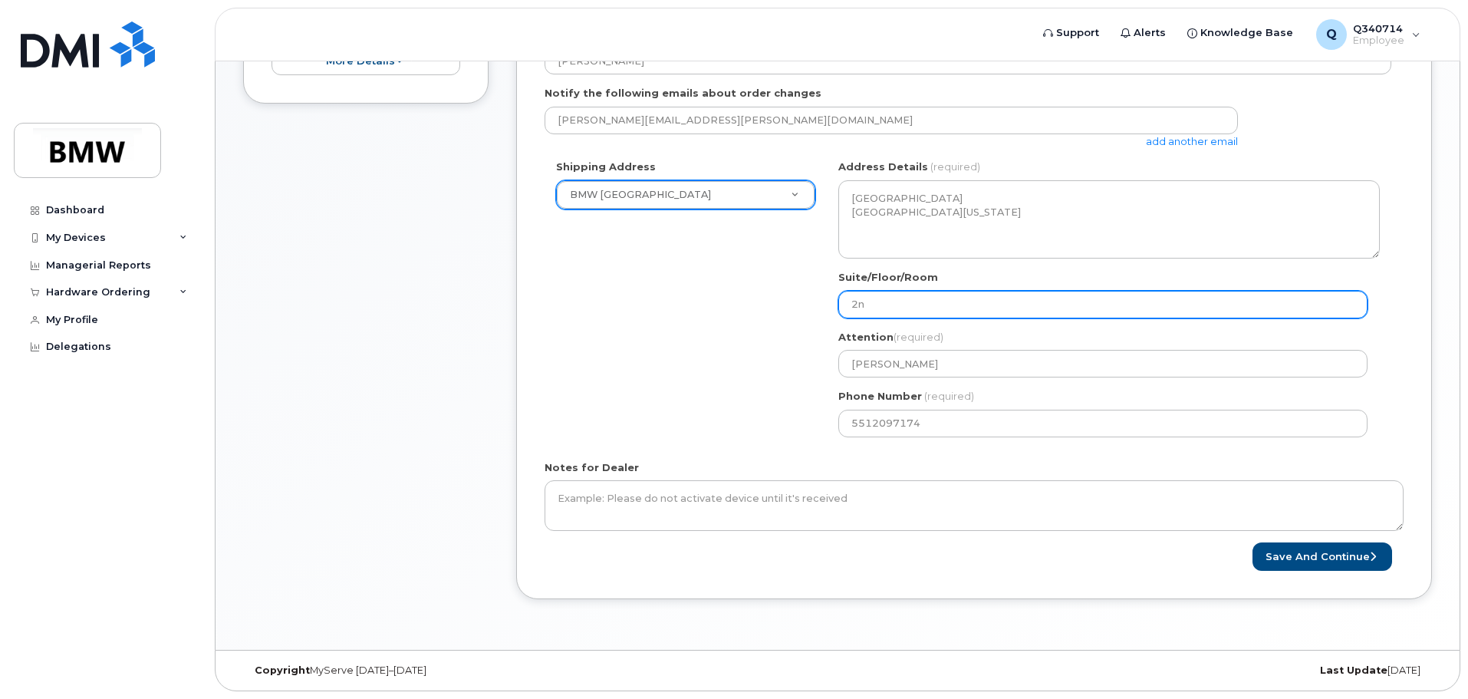
select select
type input "2nd"
select select
type input "2nd F"
select select
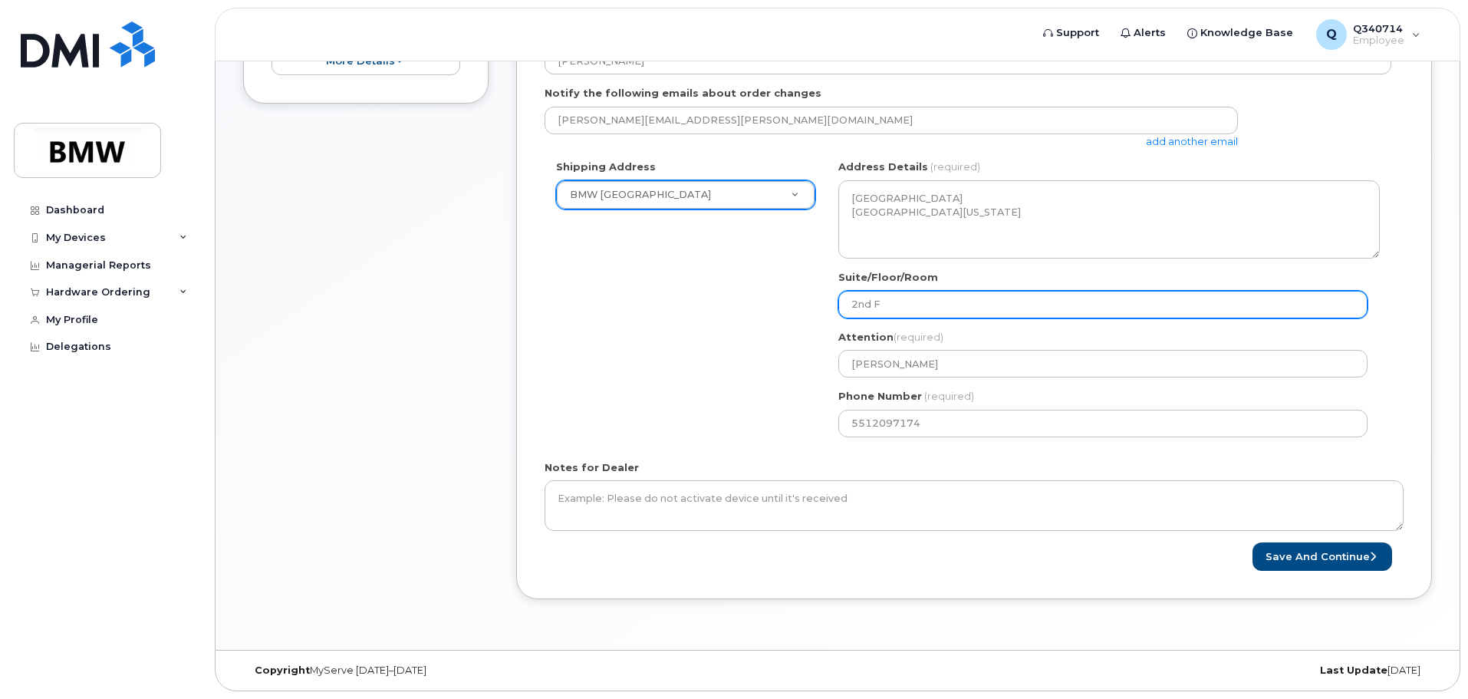
type input "2nd Fl"
select select
type input "2nd Flo"
select select
type input "2nd Floo"
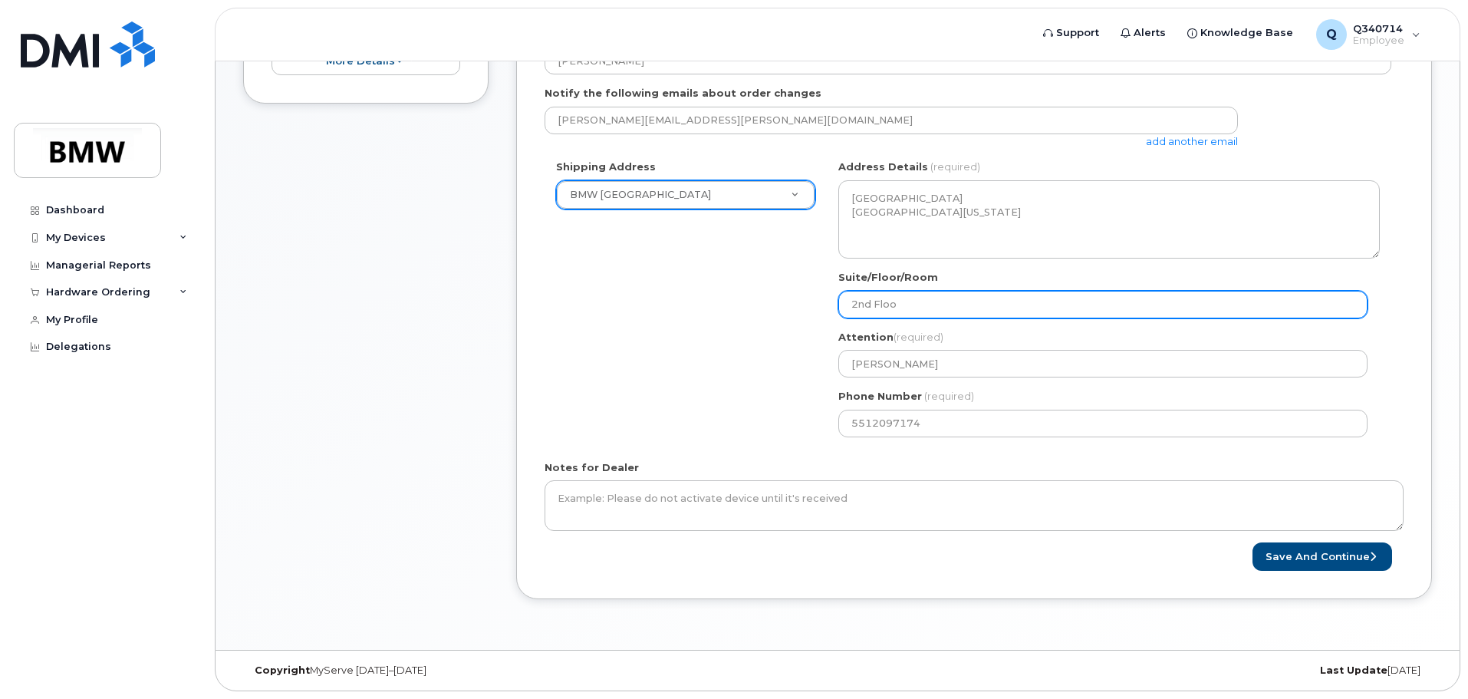
select select
type input "2nd Floor"
select select
type input "2nd Floor,"
select select
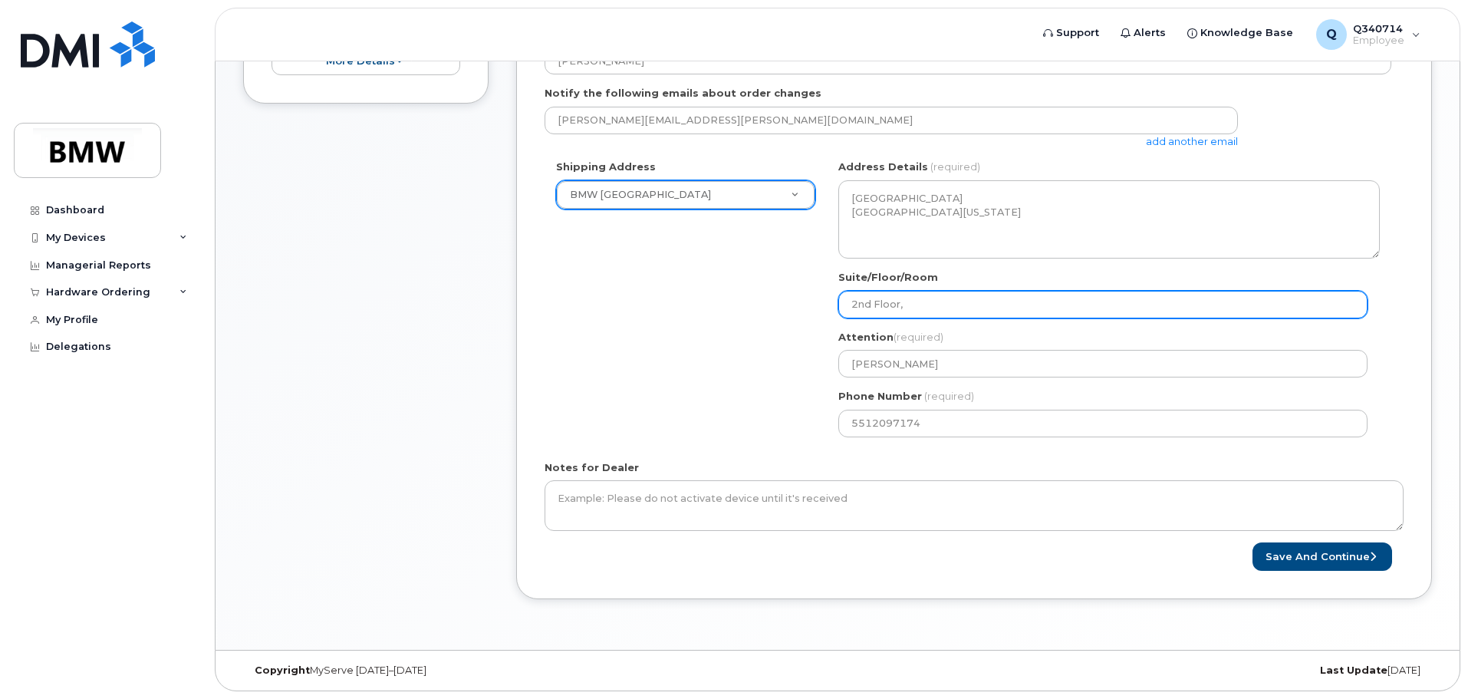
type input "2nd Floor, S"
select select
type input "2nd Floor, Sa"
select select
type input "2nd Floor, Sal"
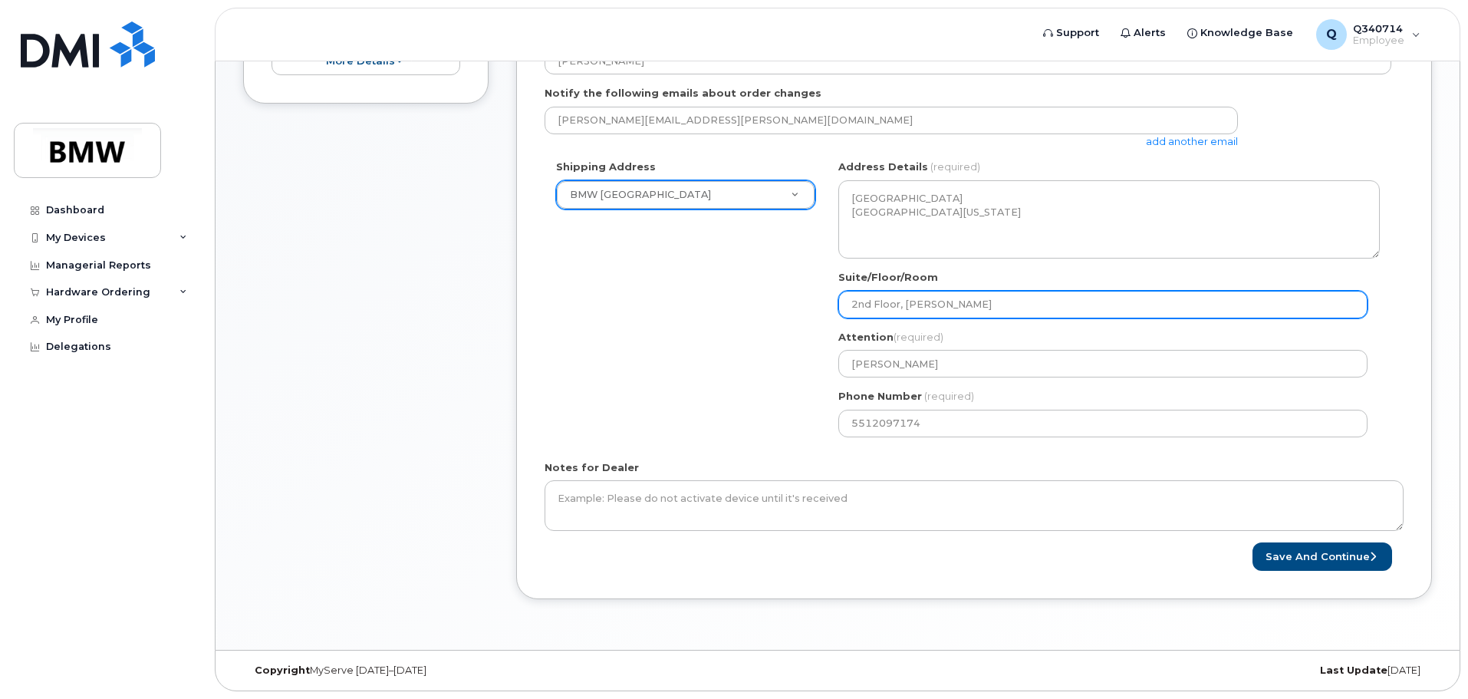
select select
type input "2nd Floor, Sale"
select select
type input "2nd Floor, Sales"
select select
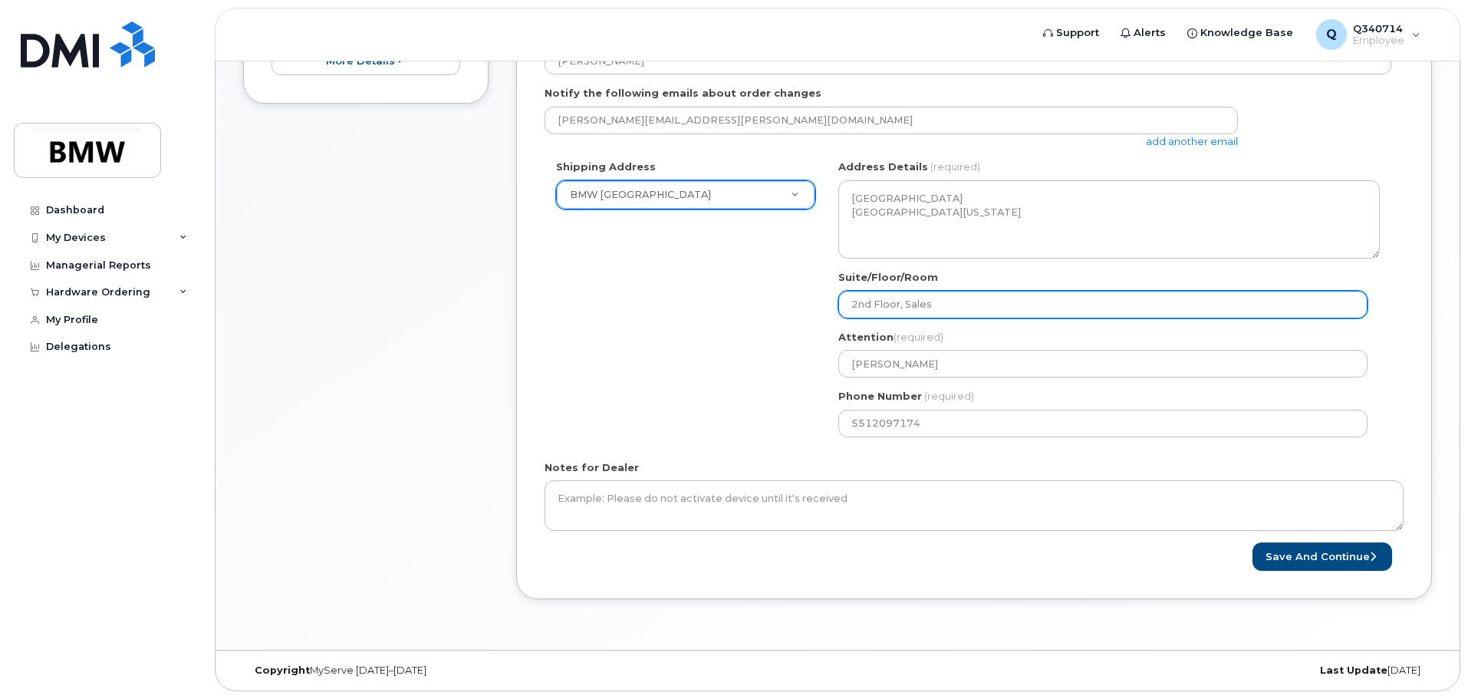
type input "2nd Floor, Sales A"
select select
type input "2nd Floor, Sales Ar"
select select
type input "2nd Floor, Sales Are"
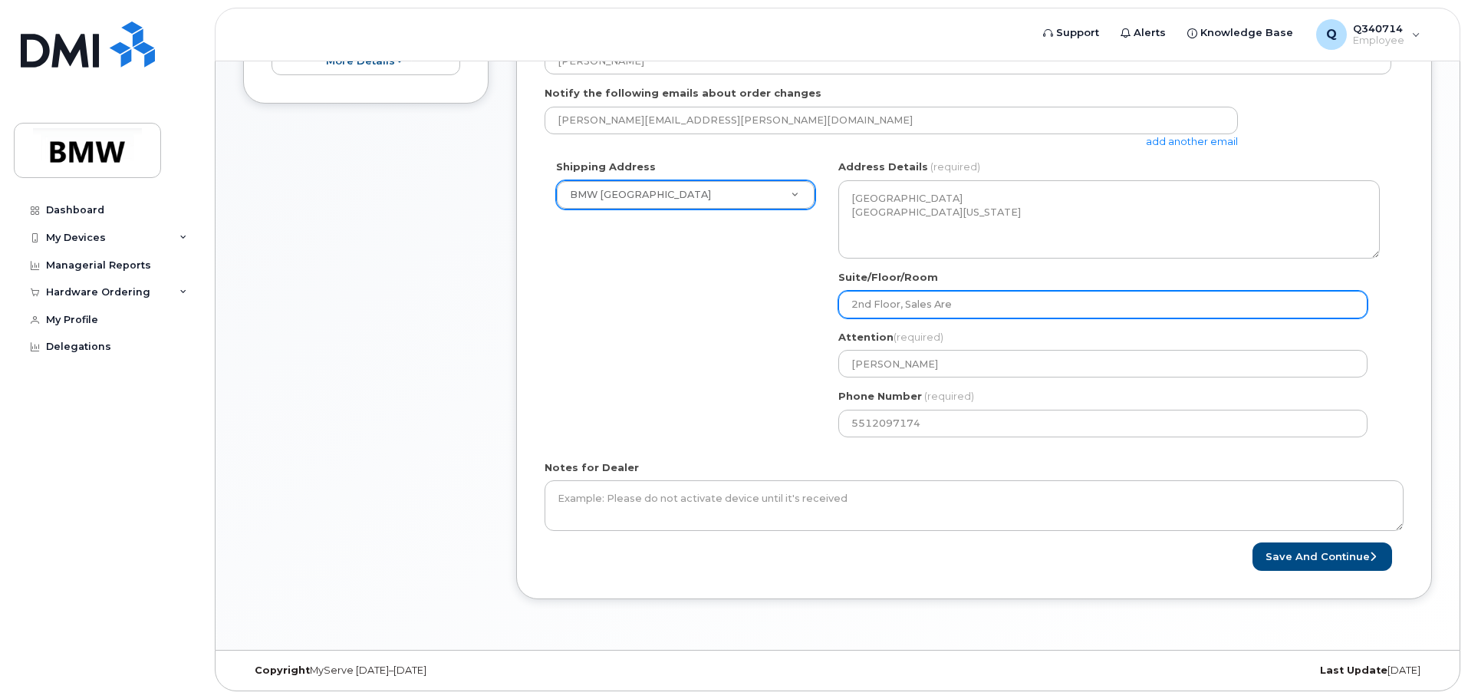
select select
type input "2nd Floor, Sales Area"
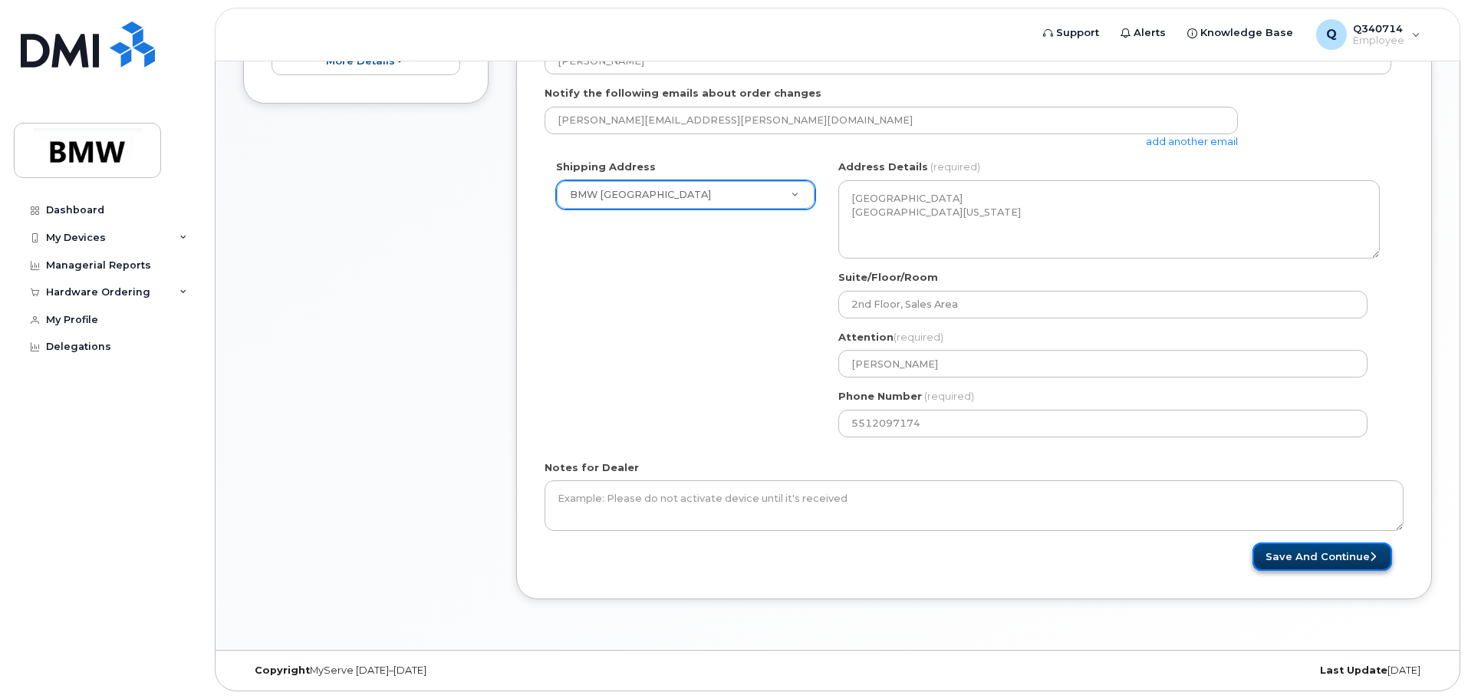
click at [1310, 554] on button "Save and Continue" at bounding box center [1322, 556] width 140 height 28
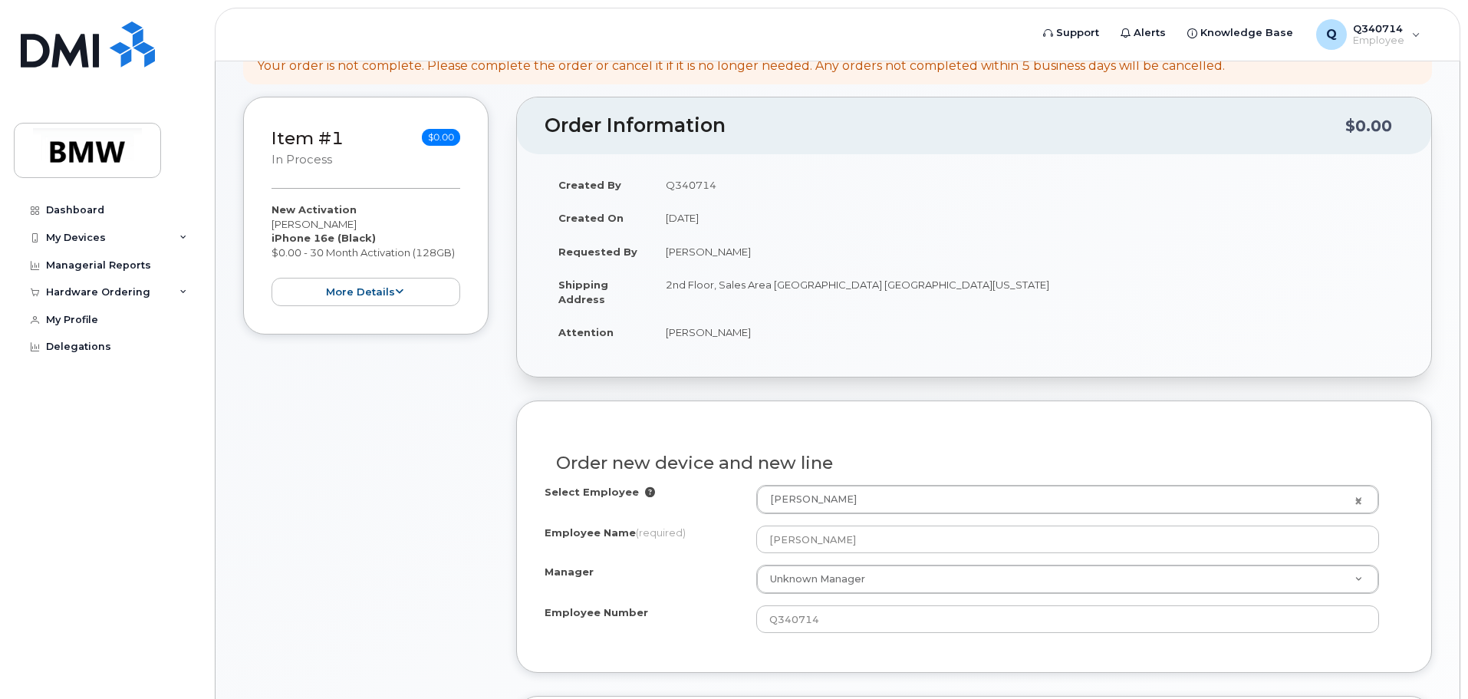
scroll to position [230, 0]
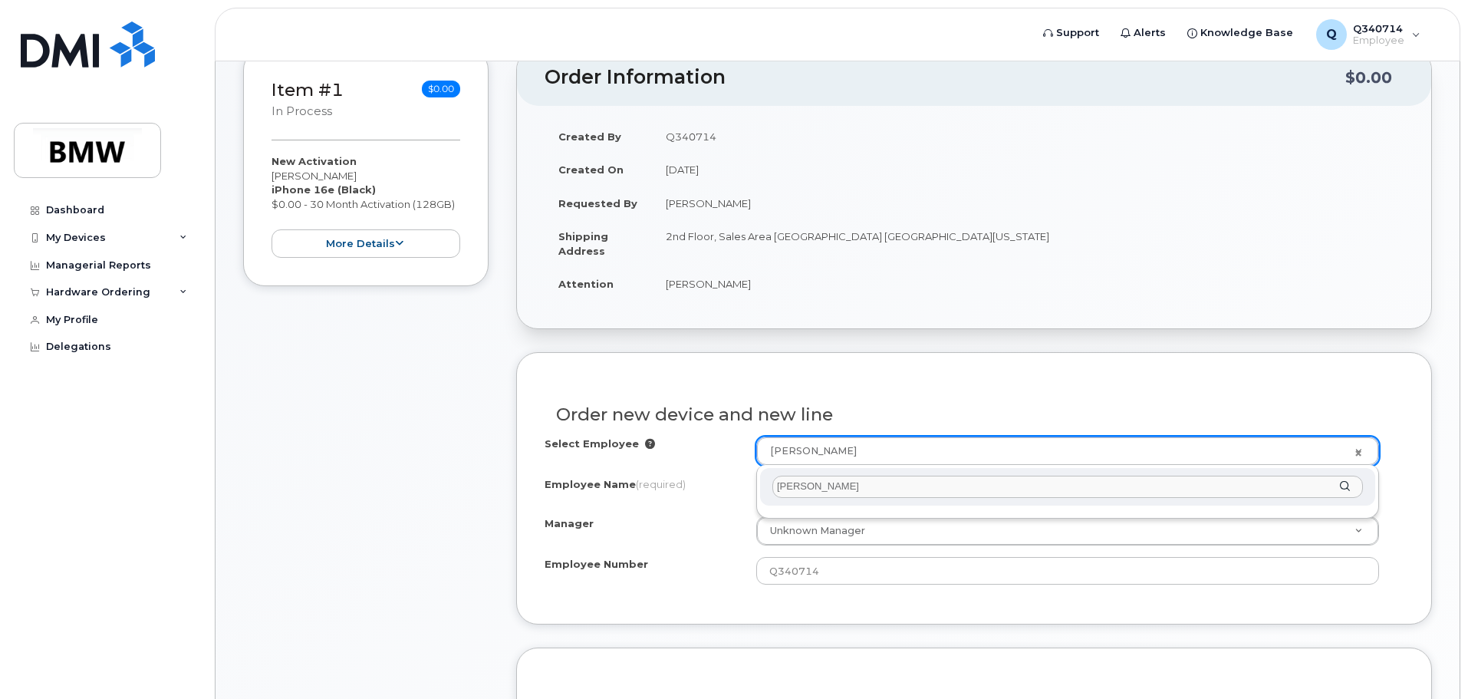
click at [821, 485] on input "caleb velez" at bounding box center [1067, 487] width 591 height 22
type input "caleb velez"
click at [1344, 486] on div "caleb velez" at bounding box center [1067, 487] width 615 height 38
drag, startPoint x: 850, startPoint y: 489, endPoint x: 749, endPoint y: 485, distance: 100.6
click at [749, 485] on body "Support Alerts Knowledge Base Q Q340714 Employee English Français Sign out Dash…" at bounding box center [734, 637] width 1468 height 1735
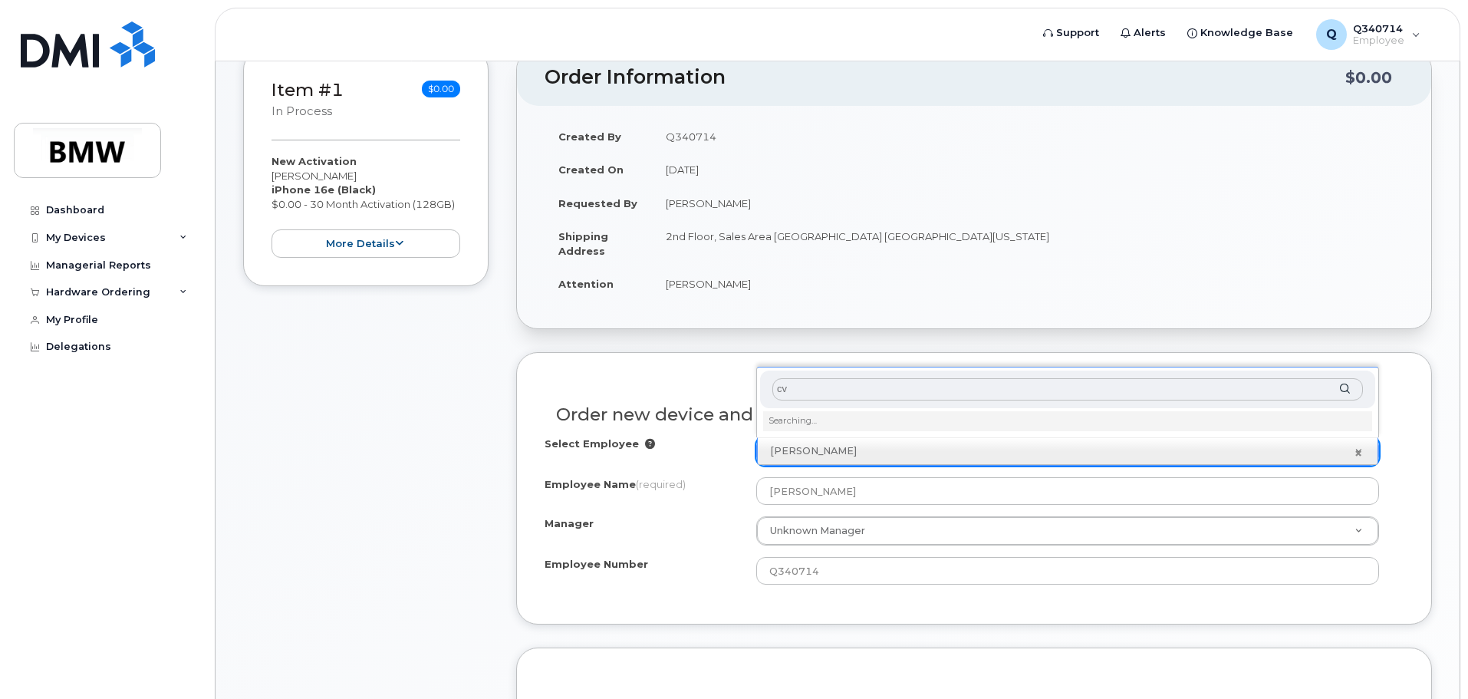
type input "c"
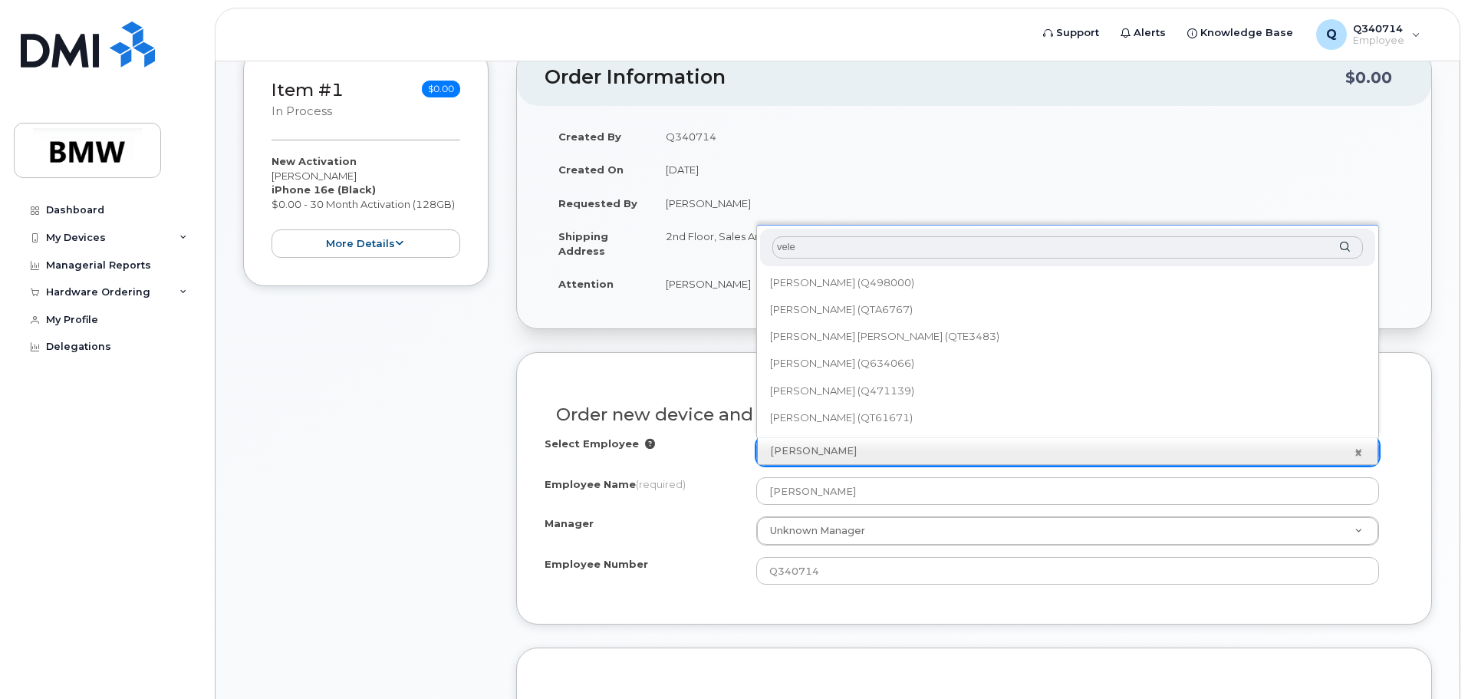
type input "velez"
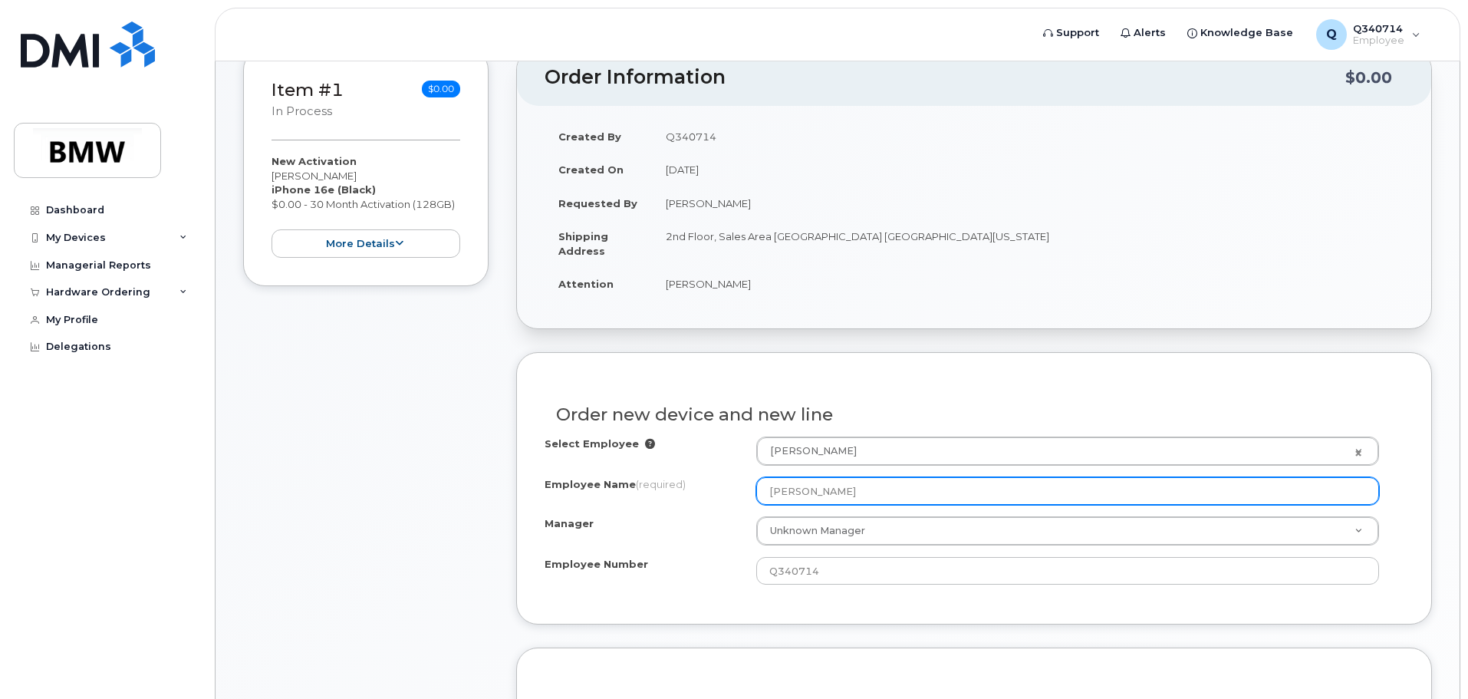
click at [880, 485] on input "[PERSON_NAME]" at bounding box center [1067, 491] width 623 height 28
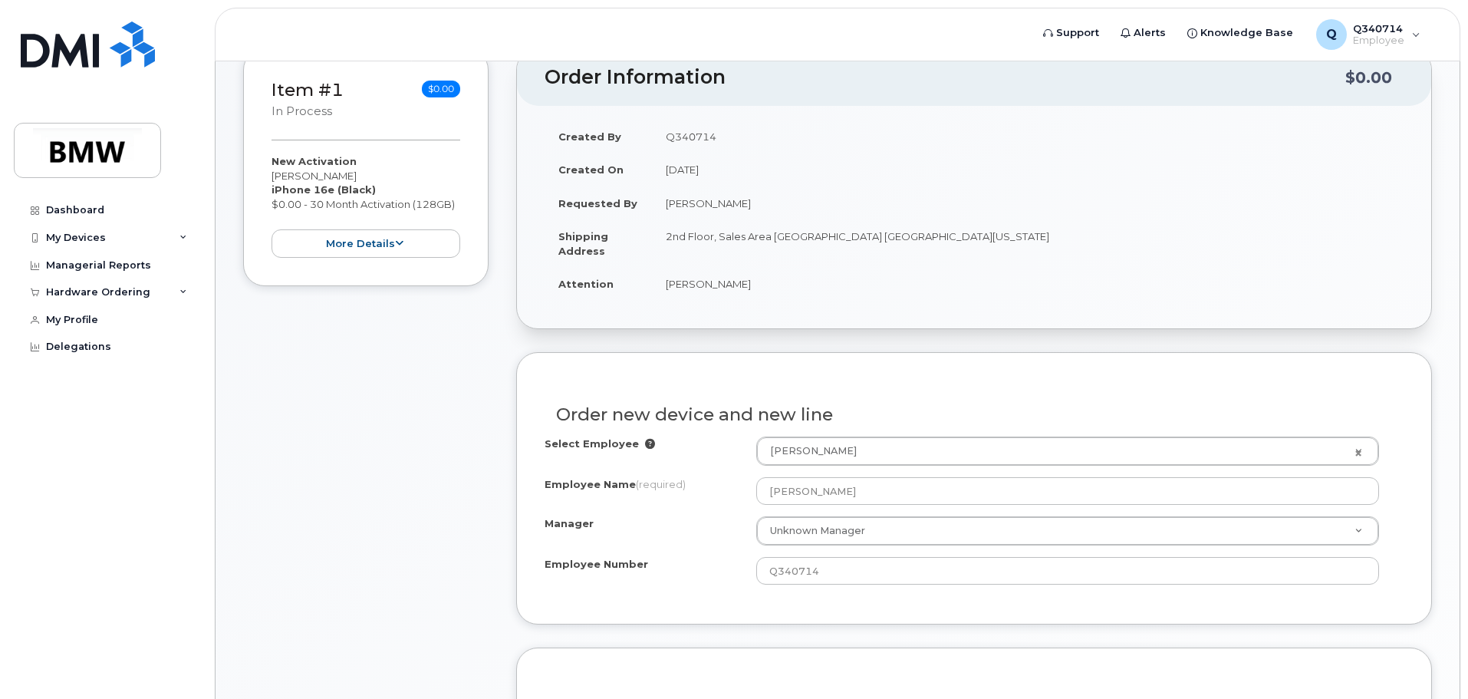
drag, startPoint x: 349, startPoint y: 393, endPoint x: 406, endPoint y: 34, distance: 363.5
